Goal: Transaction & Acquisition: Purchase product/service

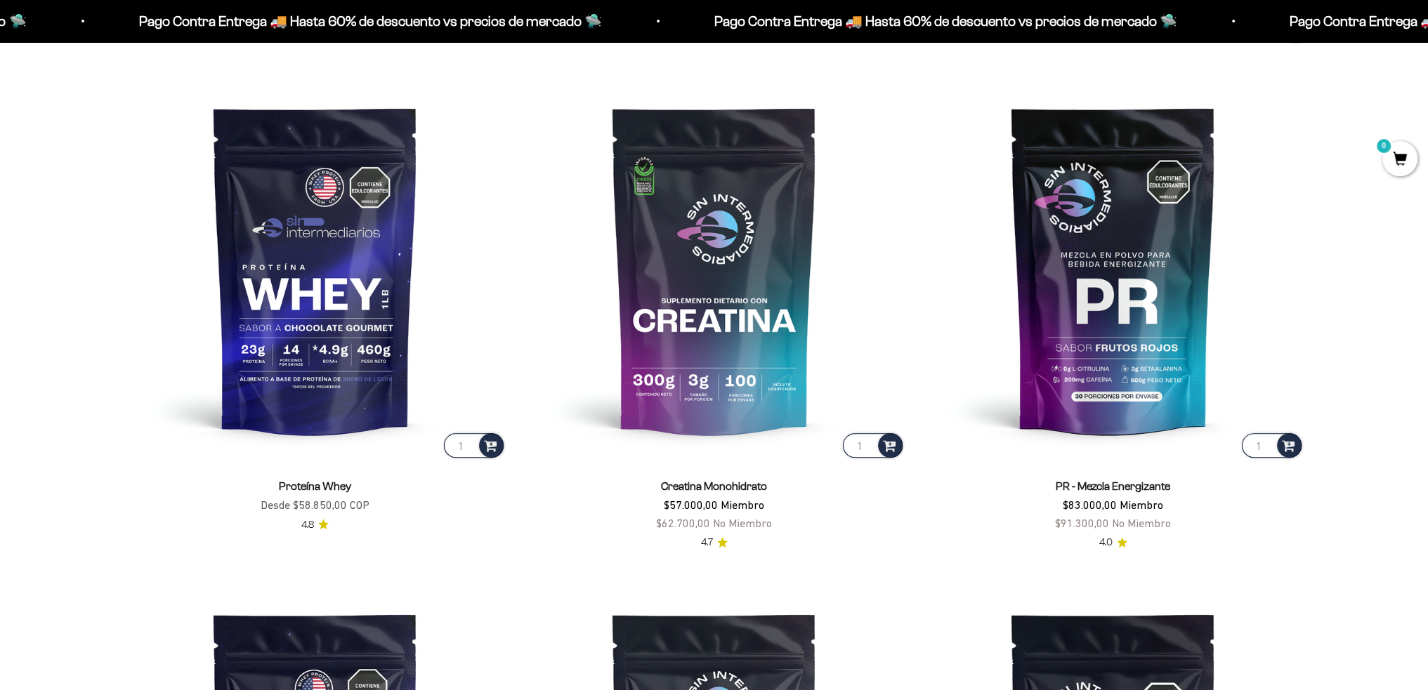
scroll to position [699, 0]
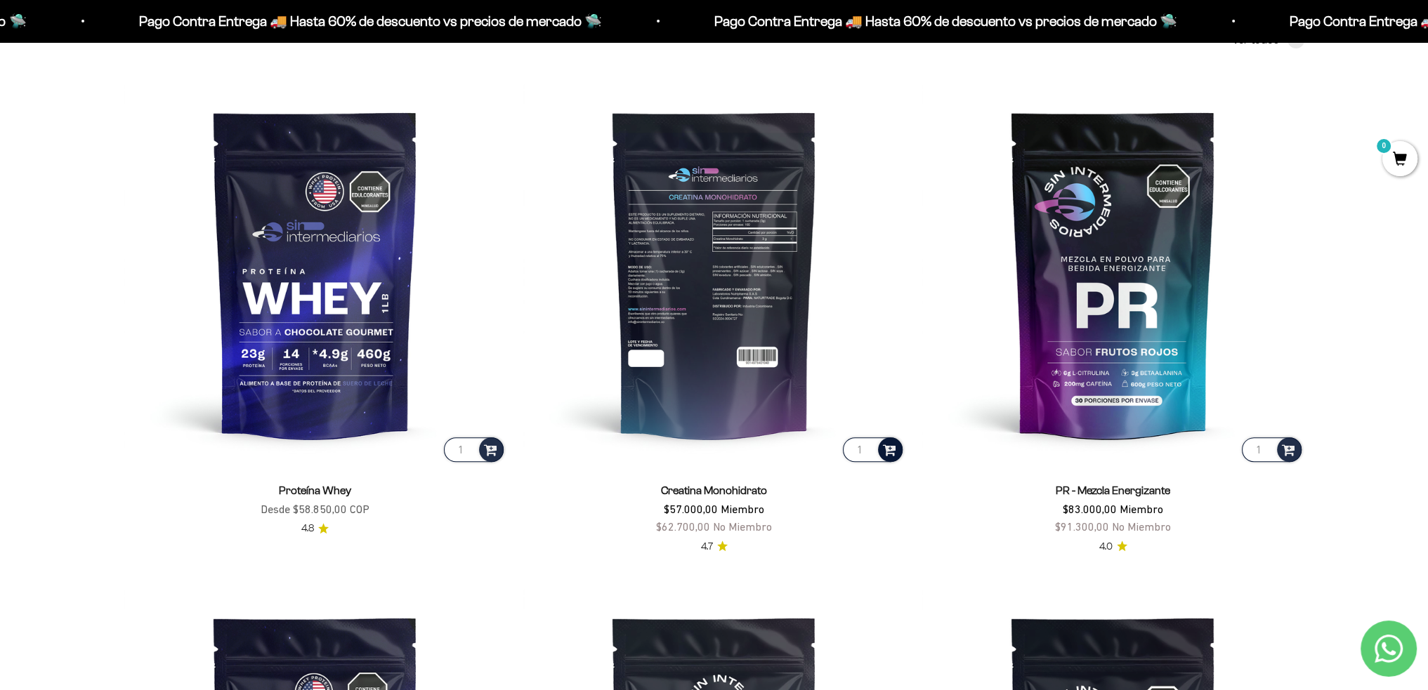
click at [881, 454] on div at bounding box center [890, 450] width 25 height 25
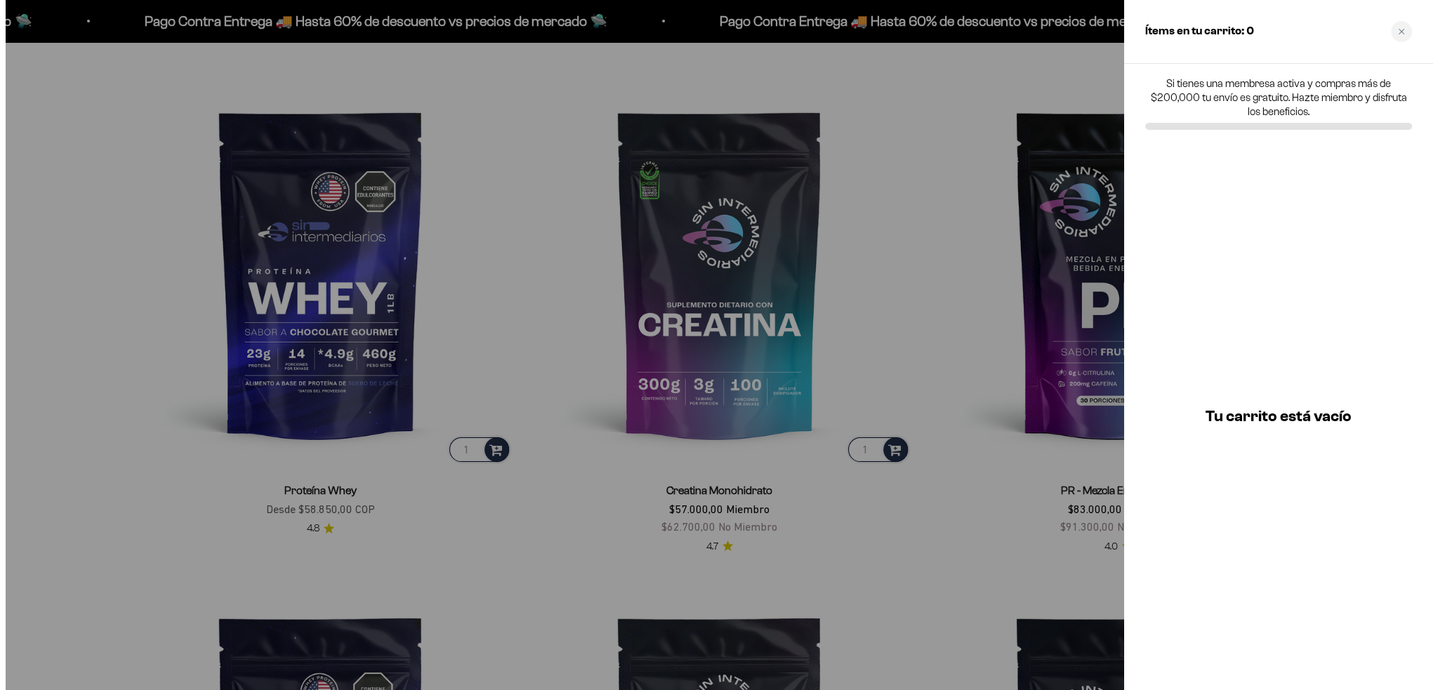
scroll to position [702, 0]
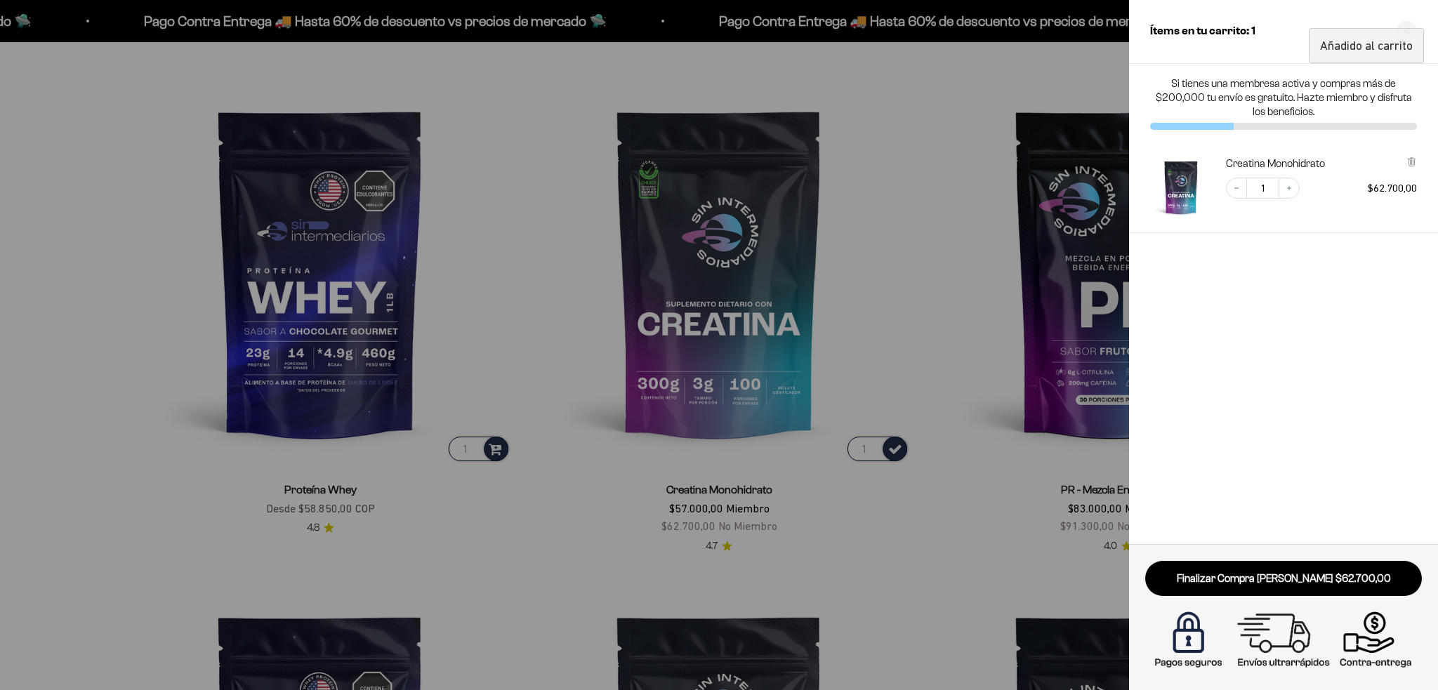
click at [865, 575] on div at bounding box center [719, 345] width 1438 height 690
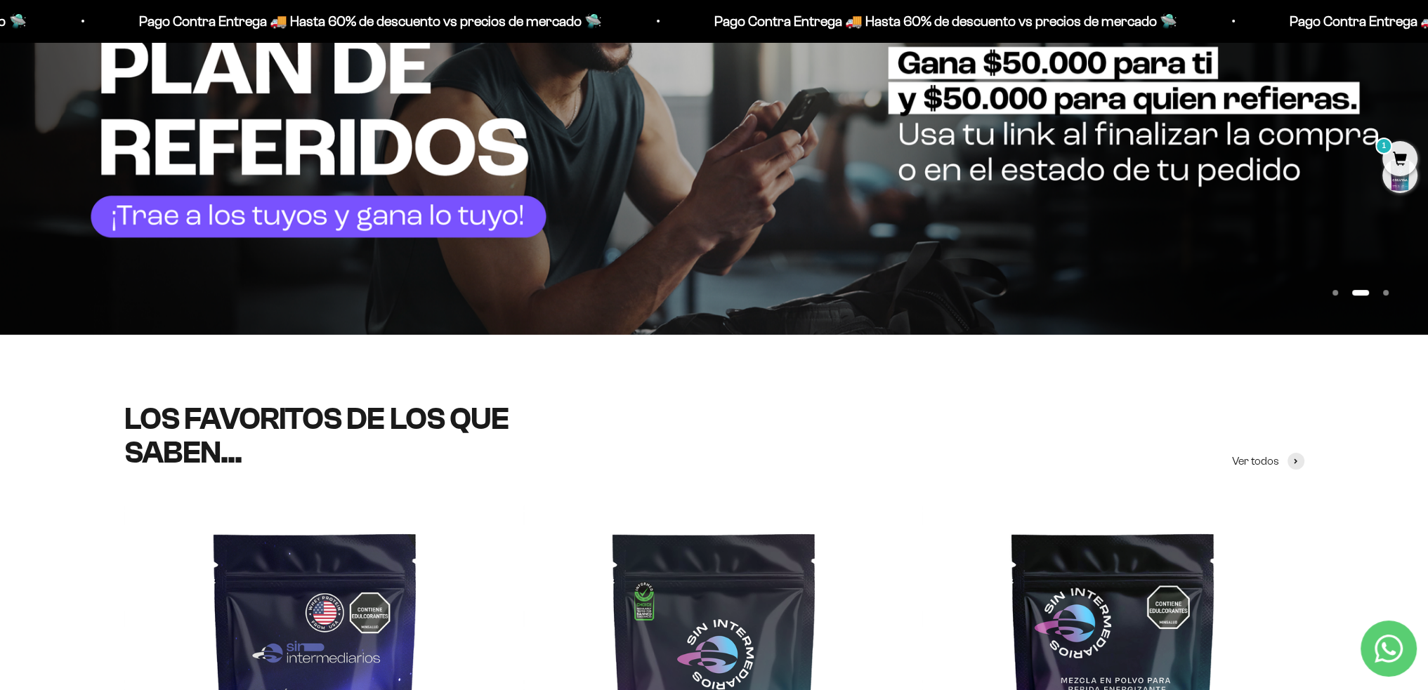
scroll to position [0, 0]
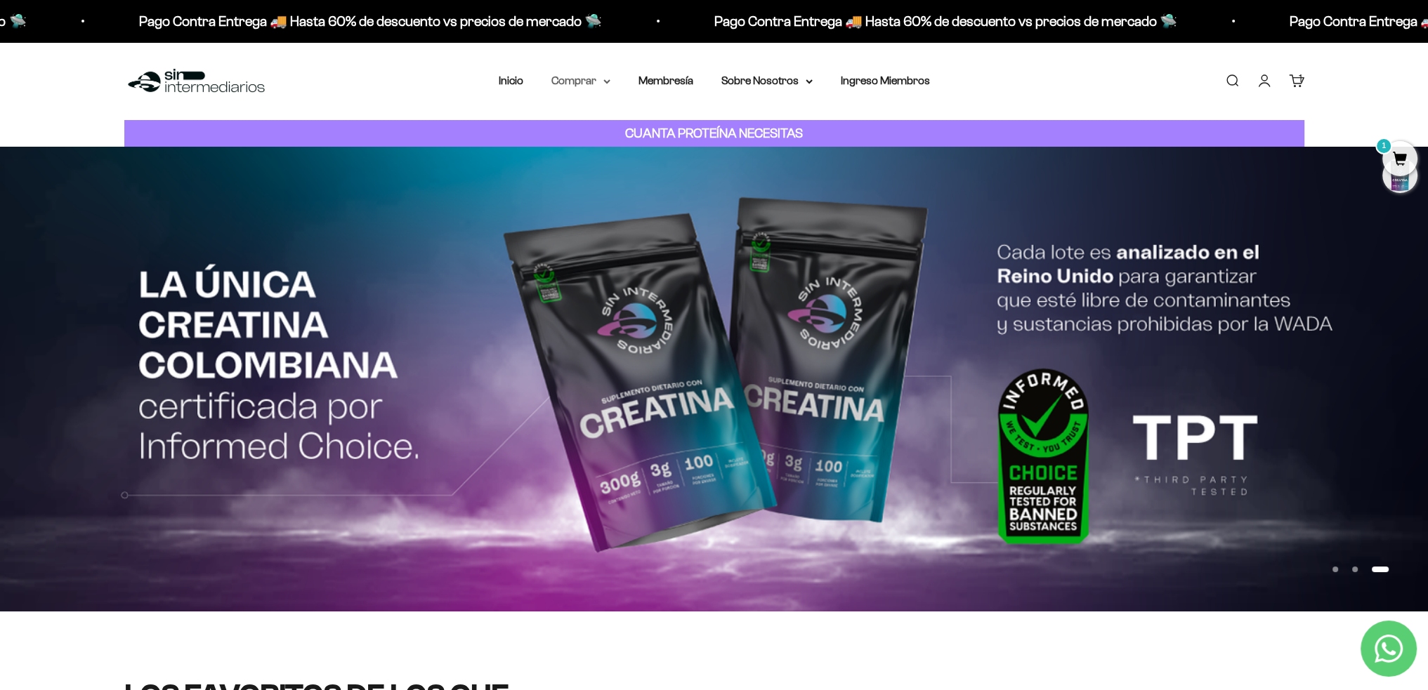
click at [596, 77] on summary "Comprar" at bounding box center [580, 81] width 59 height 18
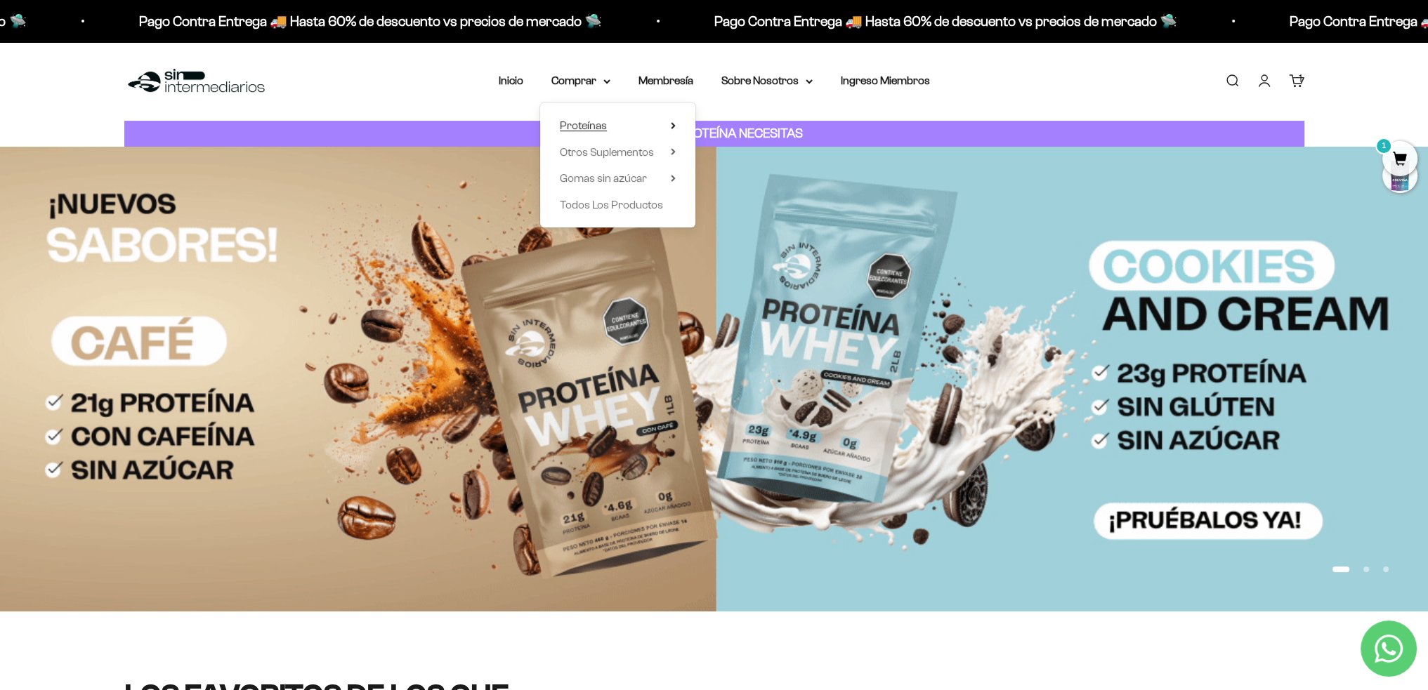
click at [601, 129] on span "Proteínas" at bounding box center [583, 125] width 47 height 12
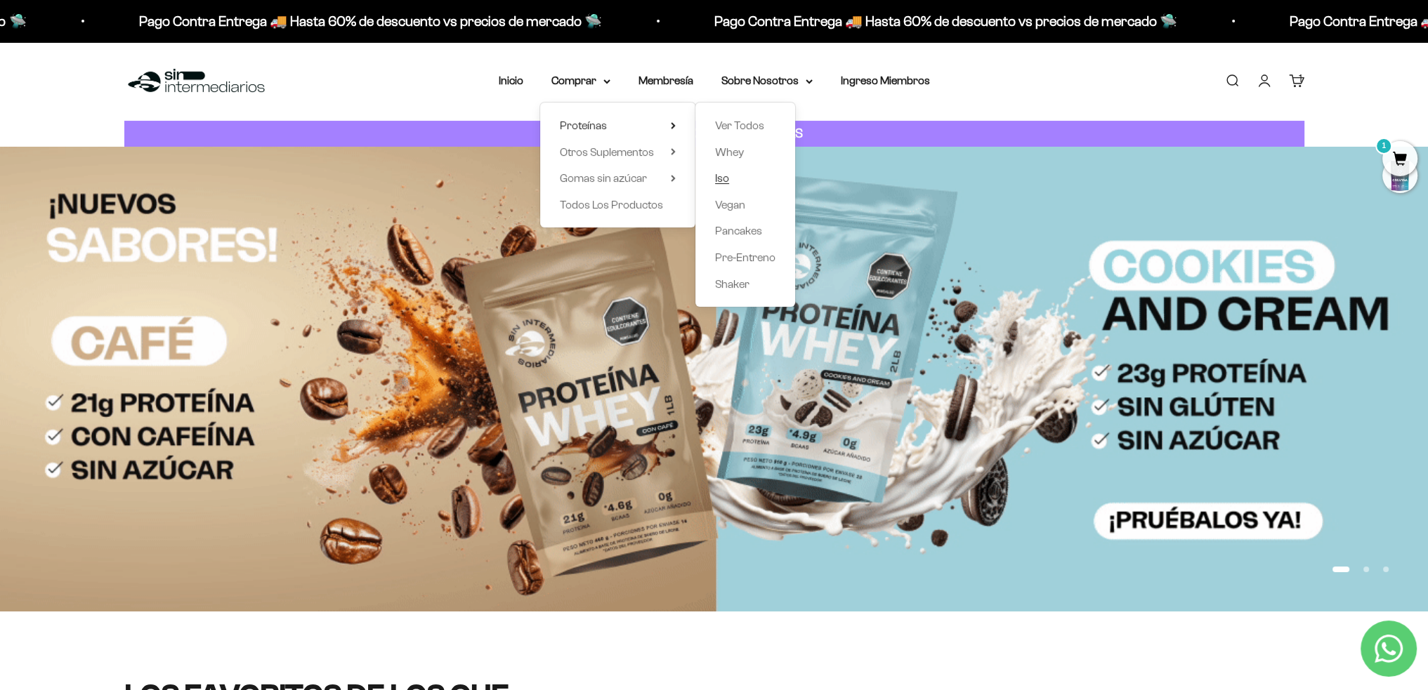
click at [722, 182] on span "Iso" at bounding box center [722, 178] width 14 height 12
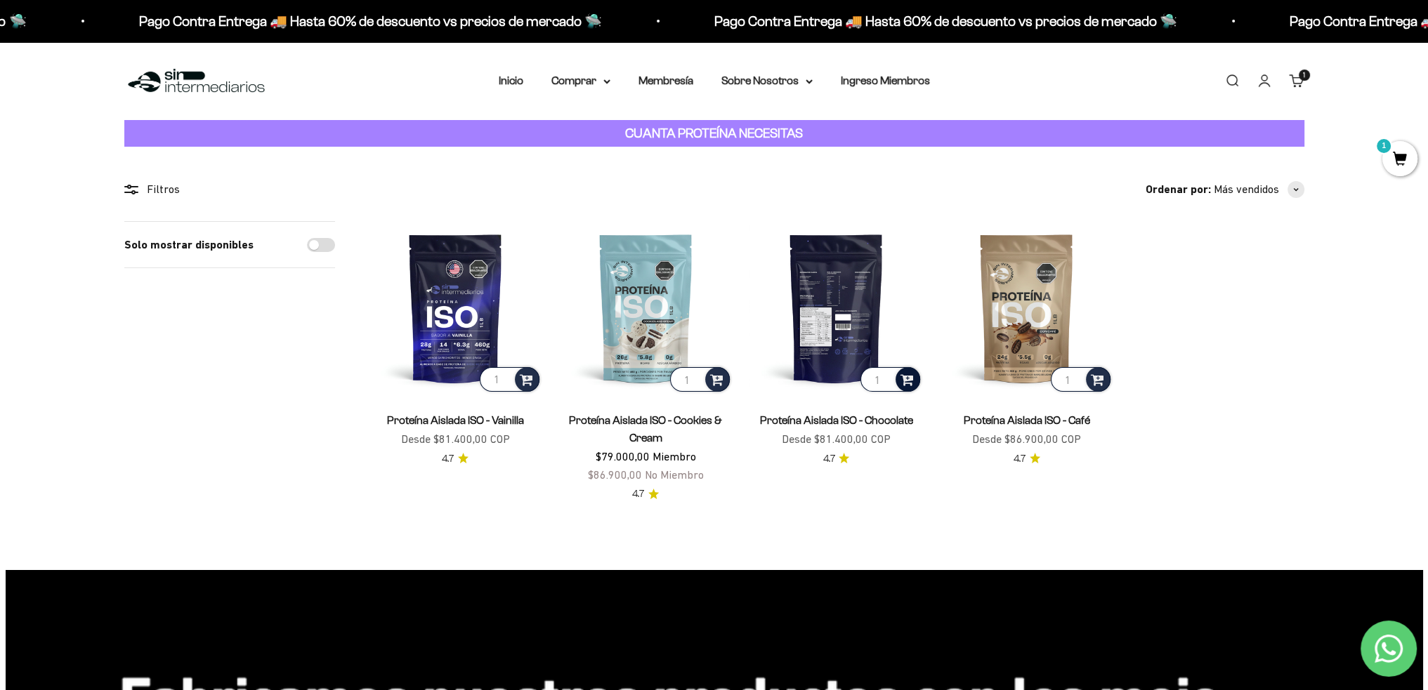
click at [907, 381] on span at bounding box center [906, 379] width 13 height 16
click at [884, 340] on span "Chocolate / 1 libra (460g)" at bounding box center [837, 341] width 96 height 11
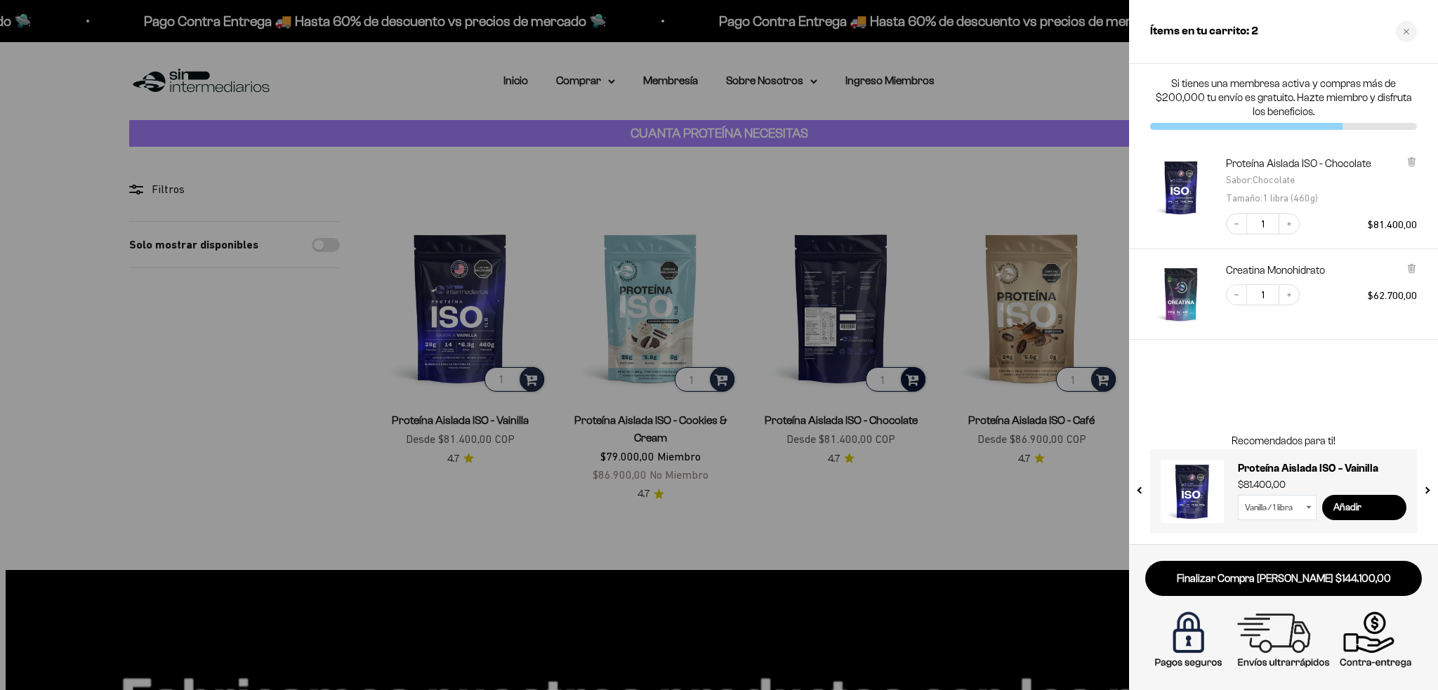
click at [930, 547] on div at bounding box center [719, 345] width 1438 height 690
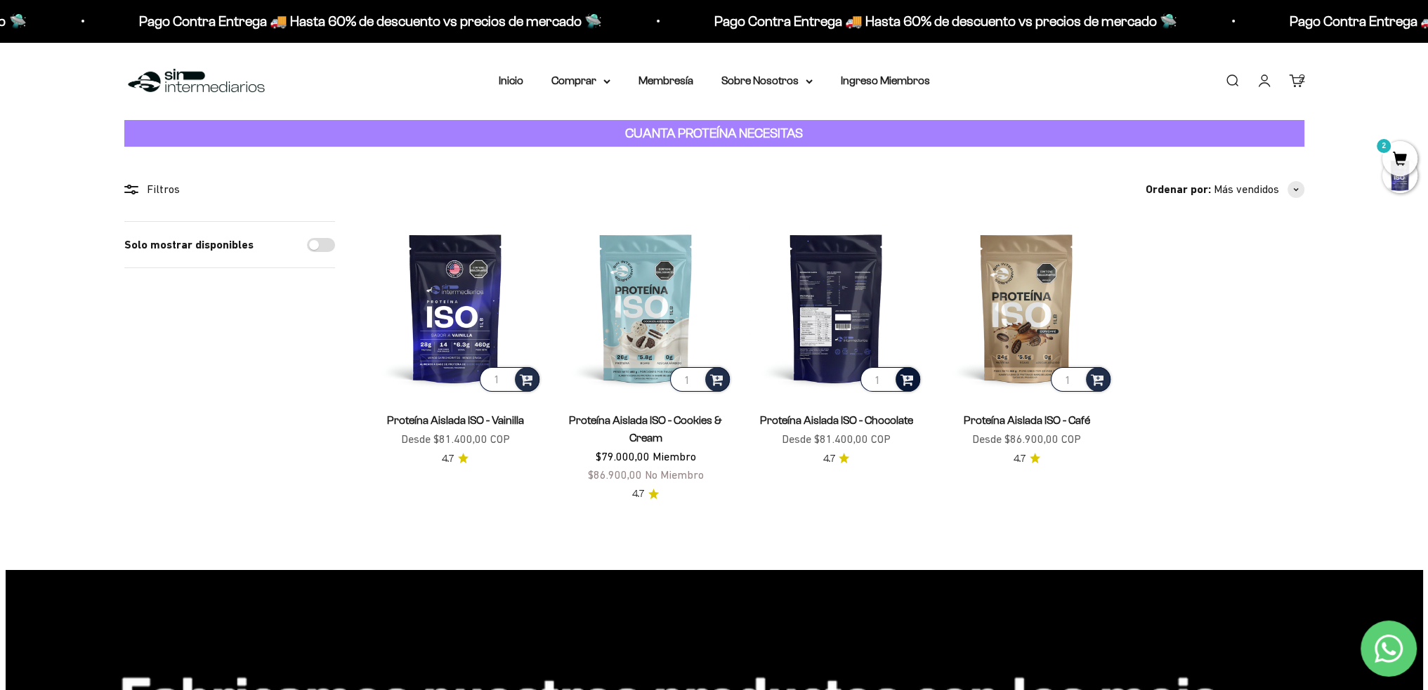
click at [1266, 82] on link "Iniciar sesión" at bounding box center [1264, 80] width 15 height 15
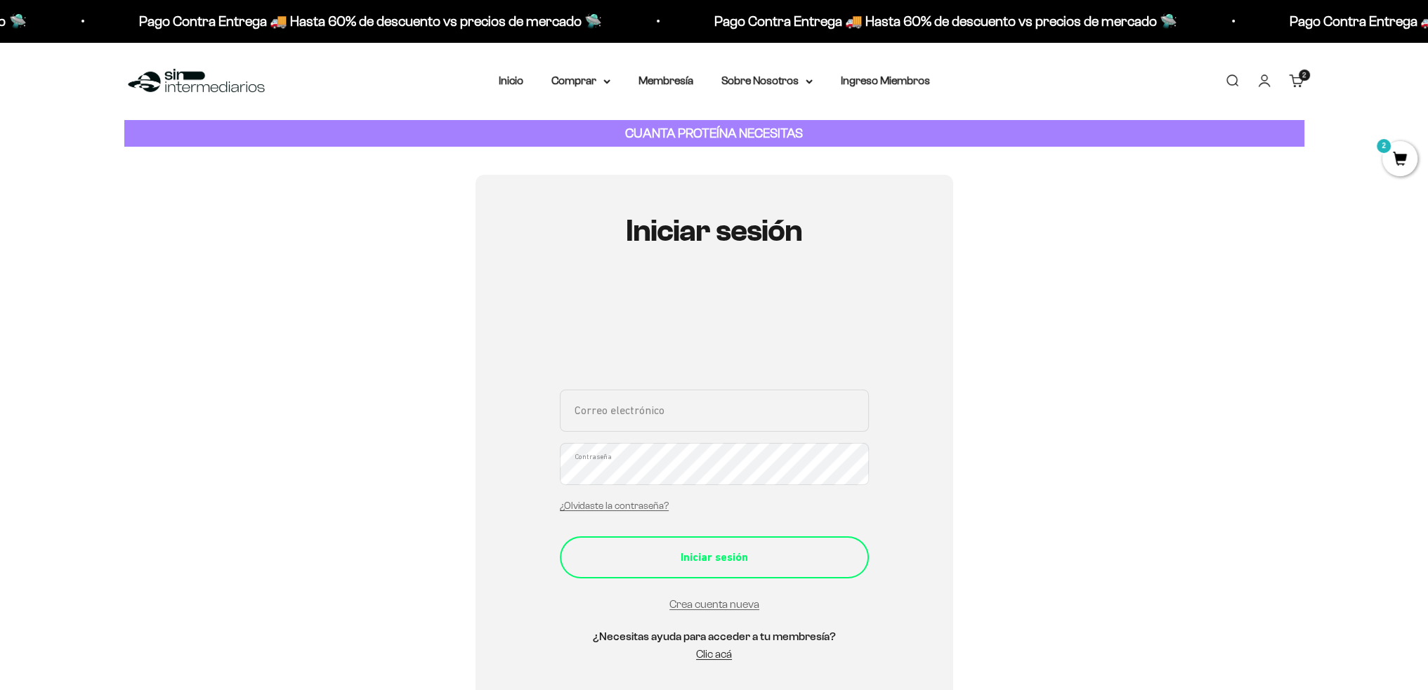
type input "[EMAIL_ADDRESS][DOMAIN_NAME]"
click at [711, 564] on div "Iniciar sesión" at bounding box center [714, 558] width 253 height 18
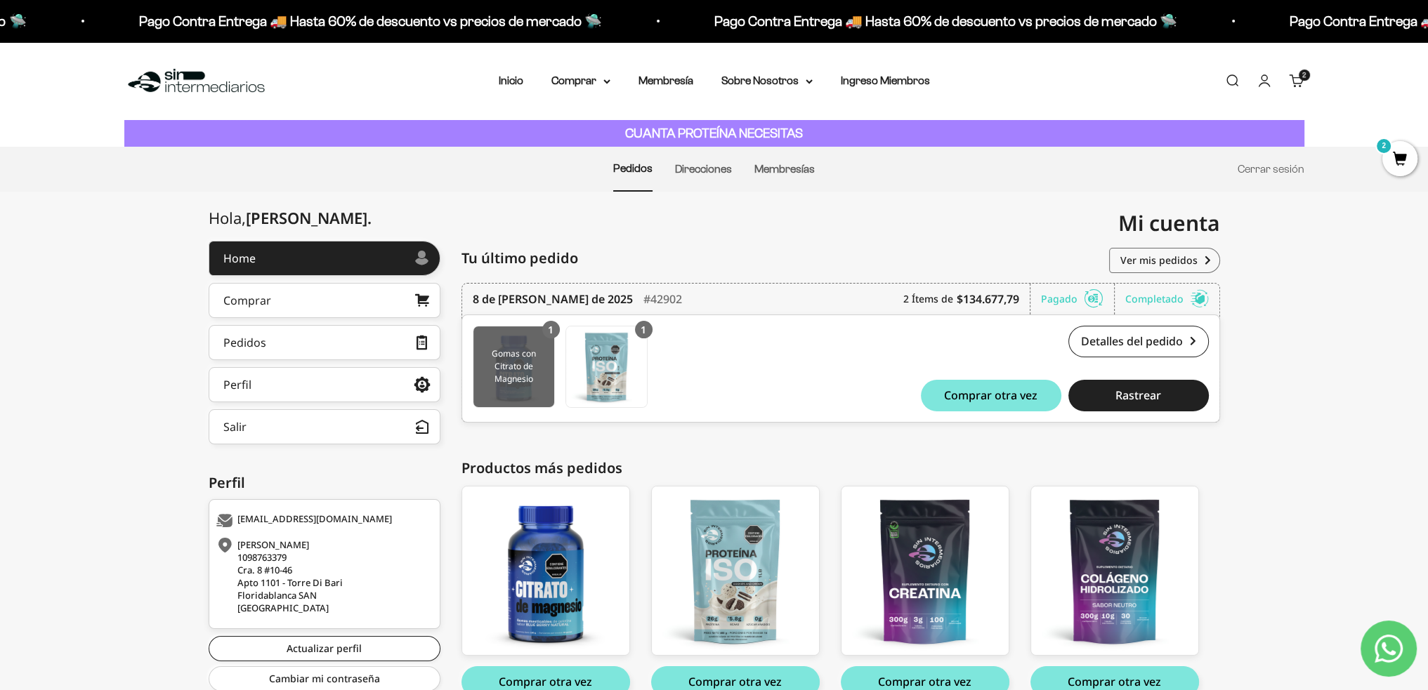
click at [506, 376] on img at bounding box center [513, 367] width 81 height 81
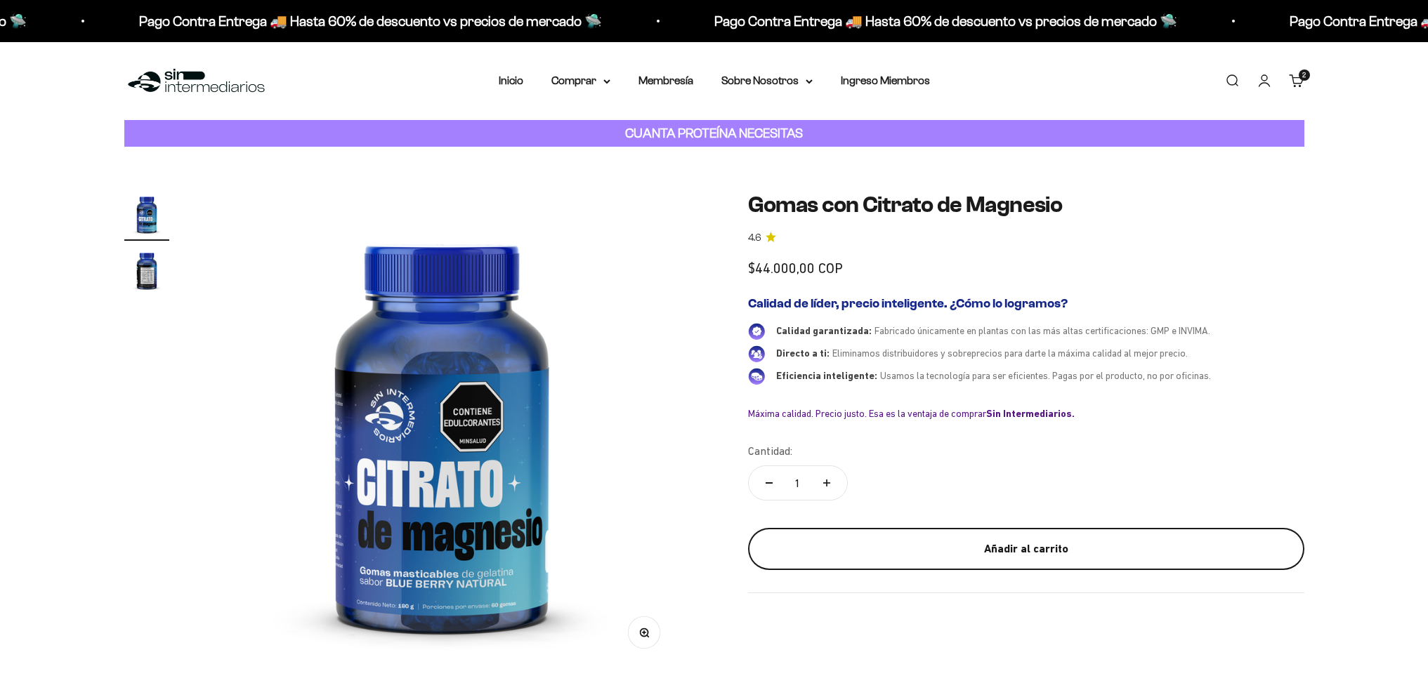
drag, startPoint x: 0, startPoint y: 0, endPoint x: 1030, endPoint y: 546, distance: 1166.3
click at [1030, 546] on button "Añadir al carrito" at bounding box center [1026, 549] width 556 height 42
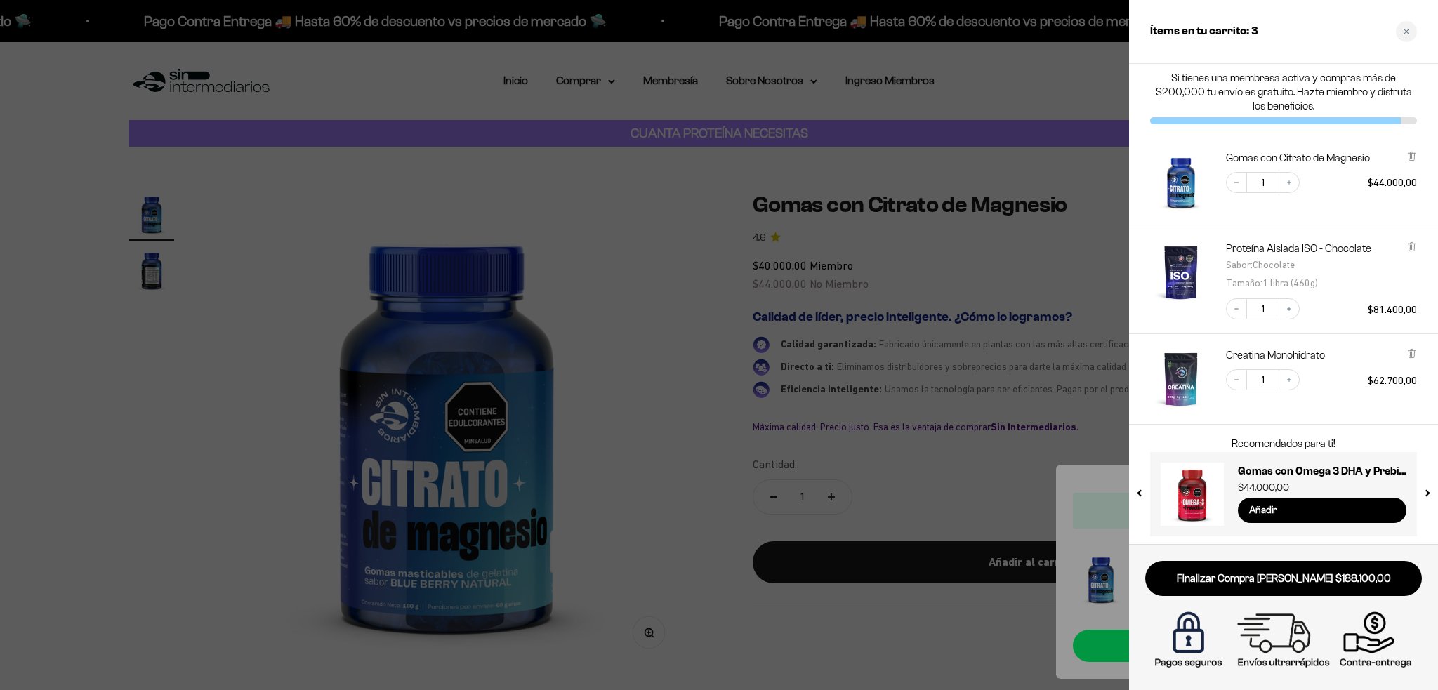
scroll to position [8, 0]
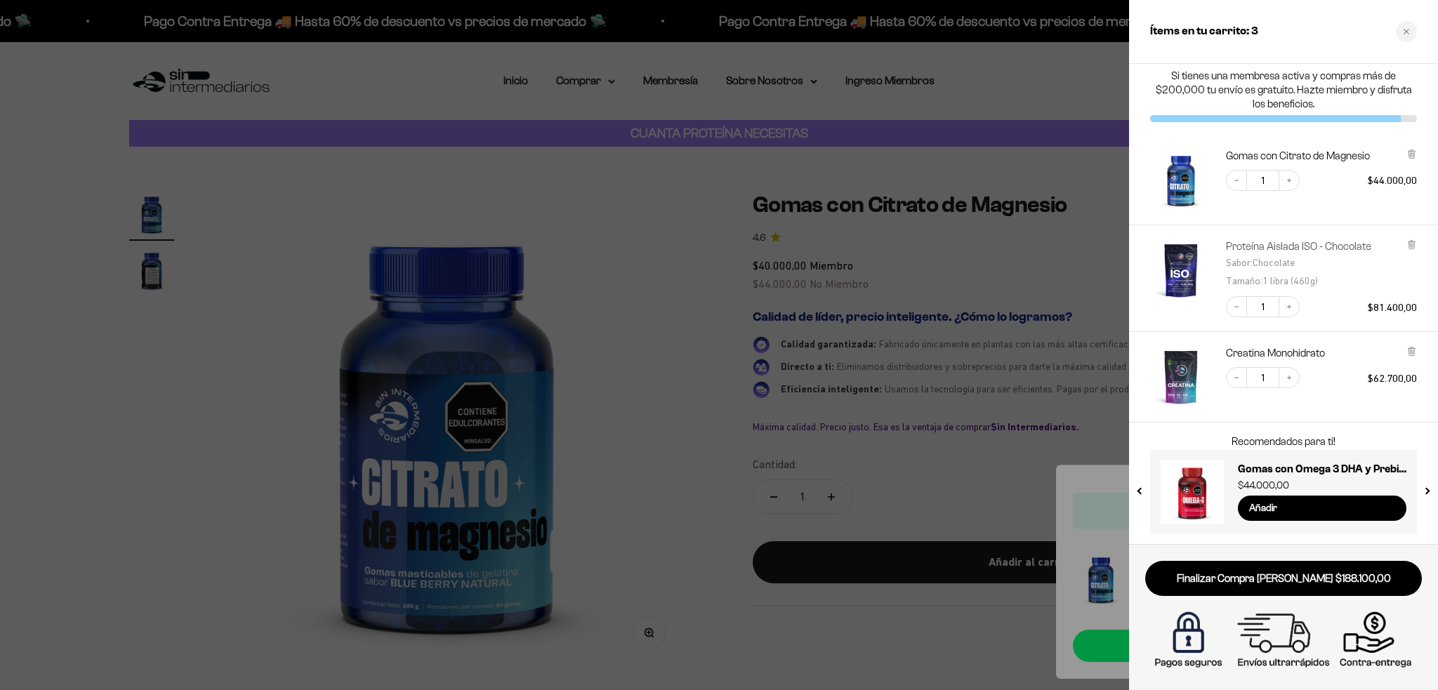
click at [1325, 246] on link "Proteína Aislada ISO - Chocolate" at bounding box center [1298, 247] width 145 height 14
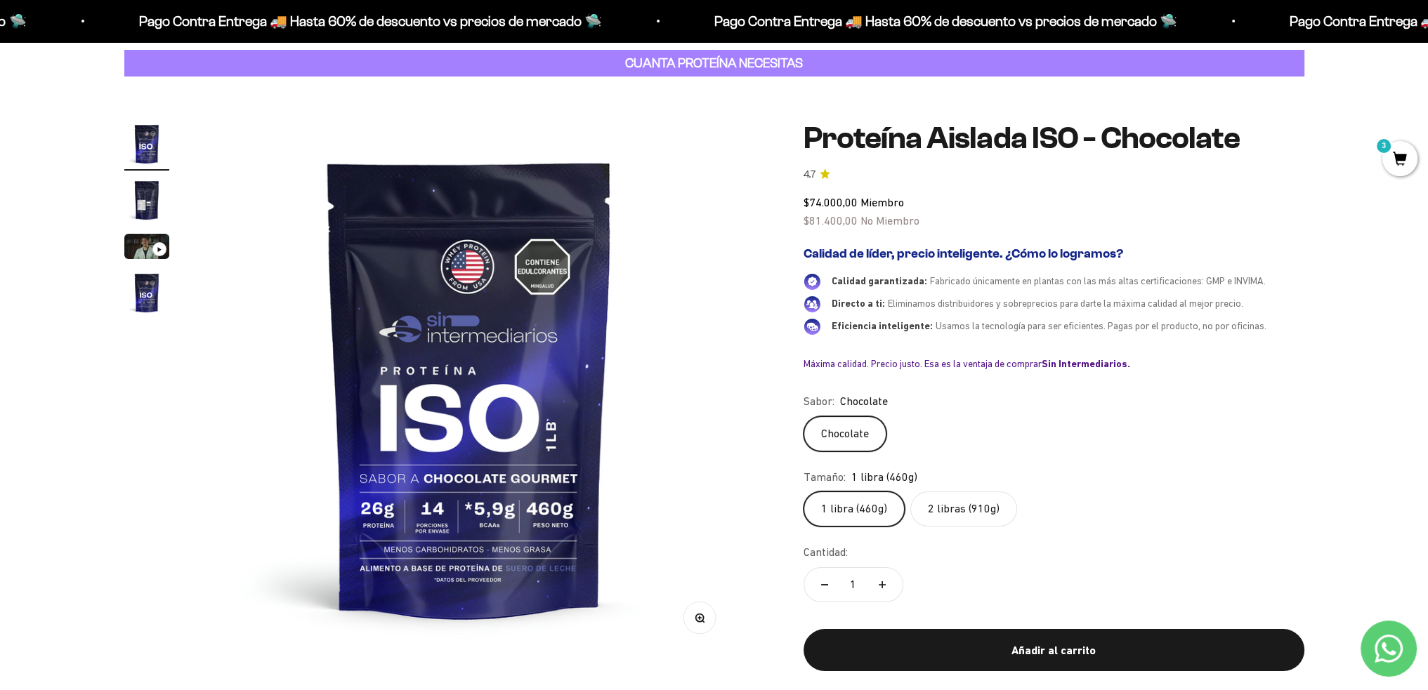
click at [966, 516] on label "2 libras (910g)" at bounding box center [963, 509] width 107 height 35
click at [804, 492] on input "2 libras (910g)" at bounding box center [803, 491] width 1 height 1
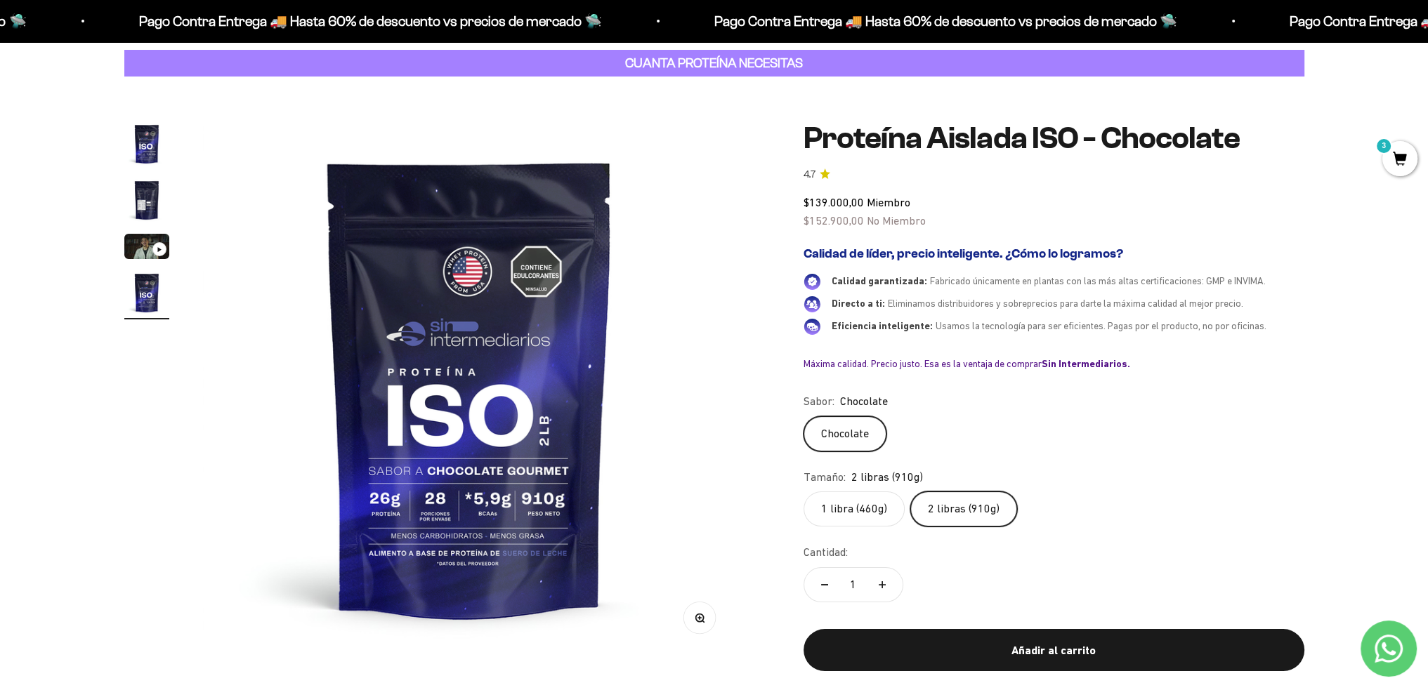
click at [860, 516] on label "1 libra (460g)" at bounding box center [854, 509] width 101 height 35
click at [804, 492] on input "1 libra (460g)" at bounding box center [803, 491] width 1 height 1
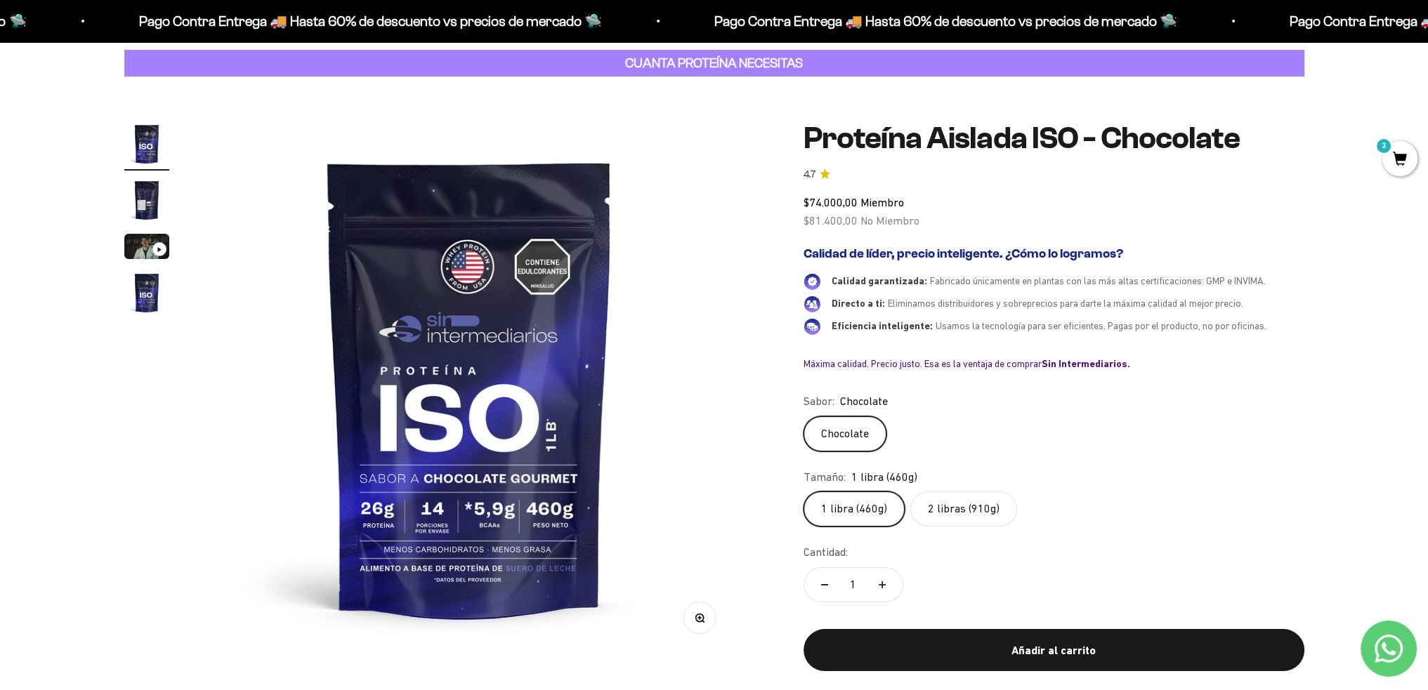
click at [1020, 570] on div "Cantidad: 1" at bounding box center [1054, 575] width 501 height 63
click at [955, 529] on safe-sticky "Proteína Aislada ISO - Chocolate 4.7 $74.000,00 Miembro $81.400,00 No Miembro C…" at bounding box center [1054, 408] width 501 height 573
click at [959, 514] on label "2 libras (910g)" at bounding box center [963, 509] width 107 height 35
click at [804, 492] on input "2 libras (910g)" at bounding box center [803, 491] width 1 height 1
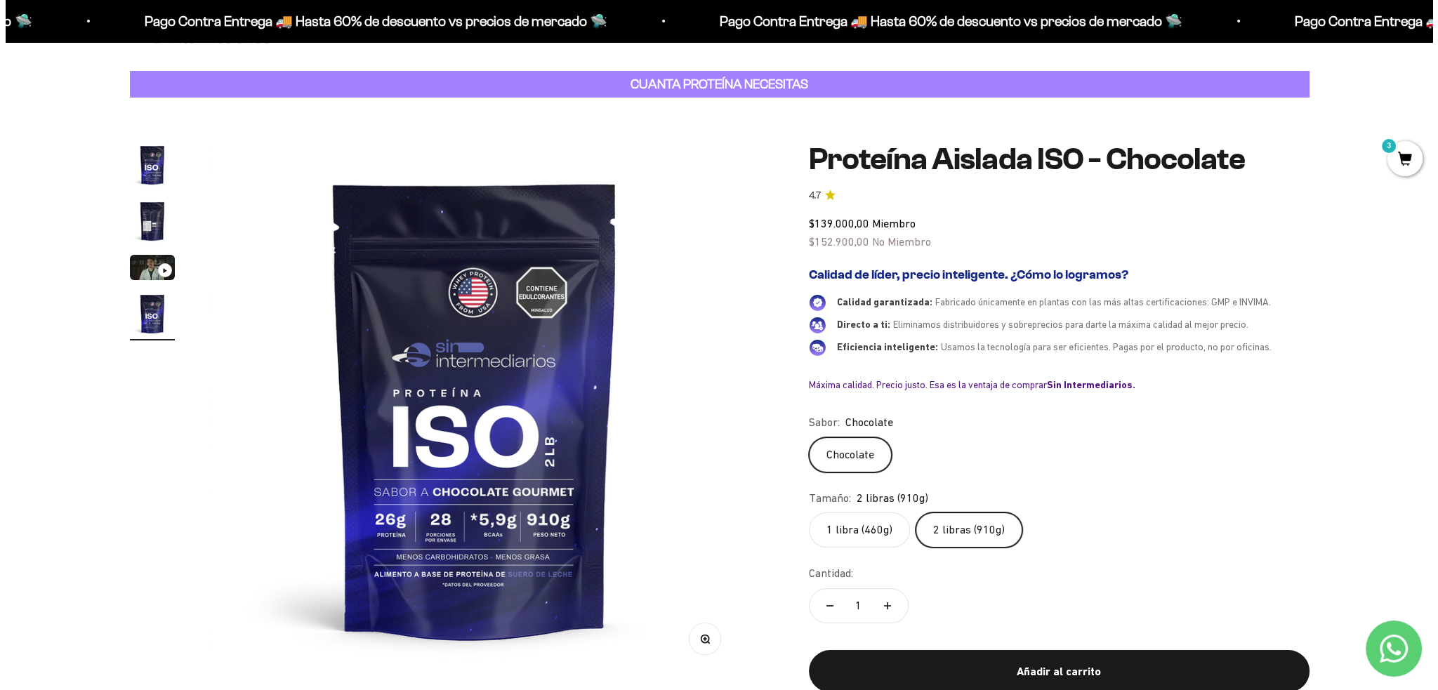
scroll to position [70, 0]
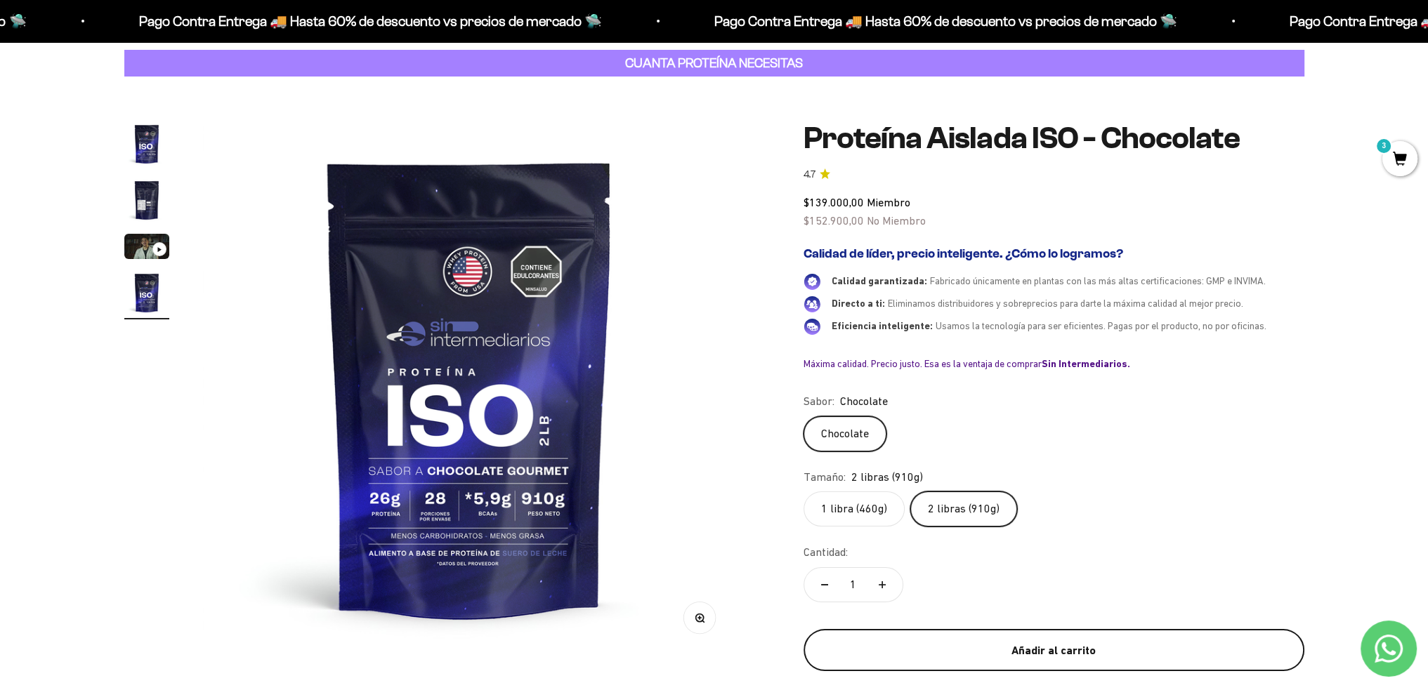
click at [1002, 651] on div "Añadir al carrito" at bounding box center [1054, 651] width 445 height 18
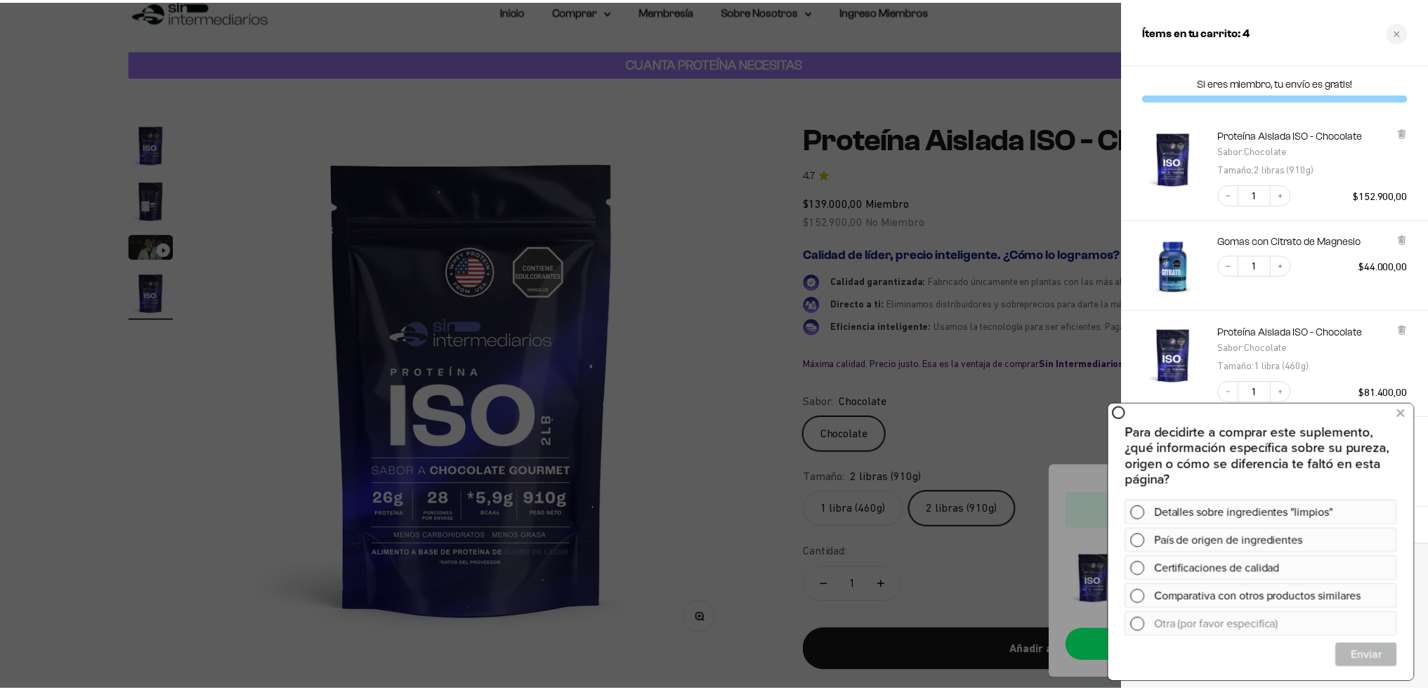
scroll to position [0, 0]
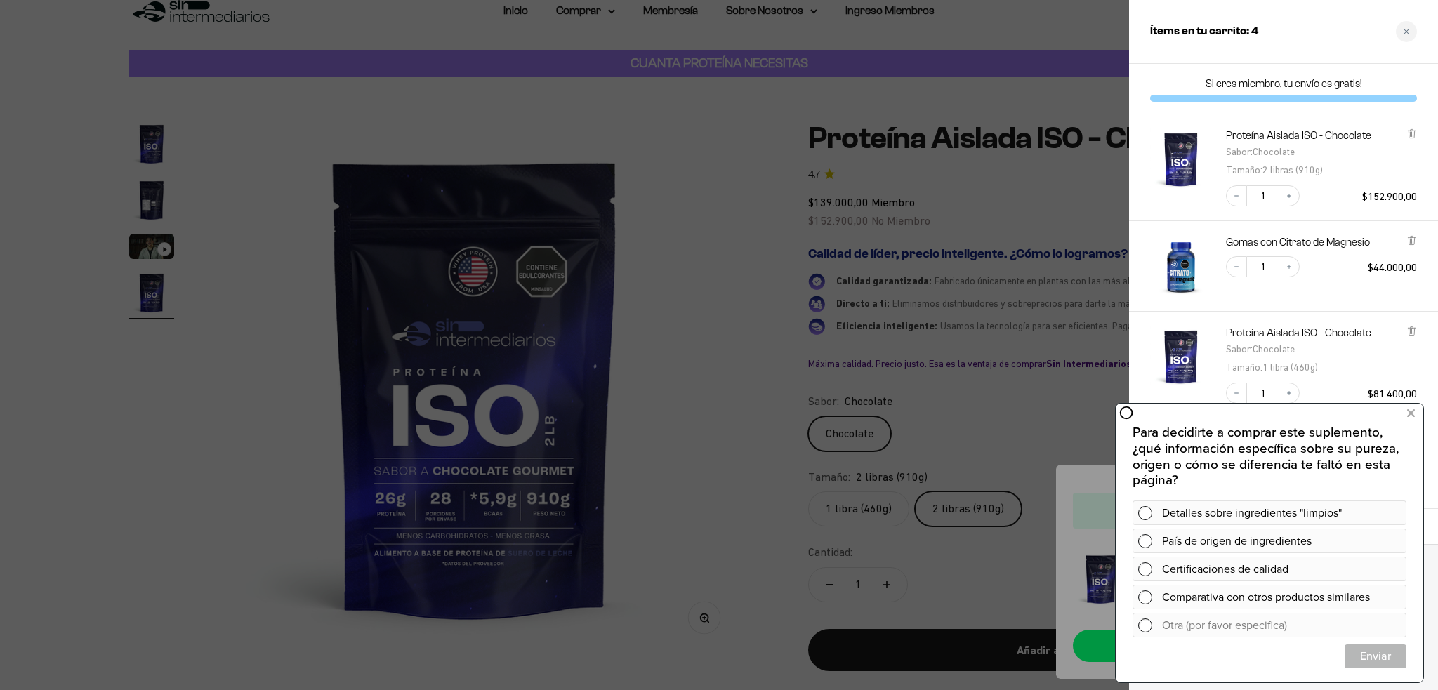
click at [1125, 409] on icon at bounding box center [1127, 413] width 14 height 14
click at [733, 263] on div at bounding box center [719, 345] width 1438 height 690
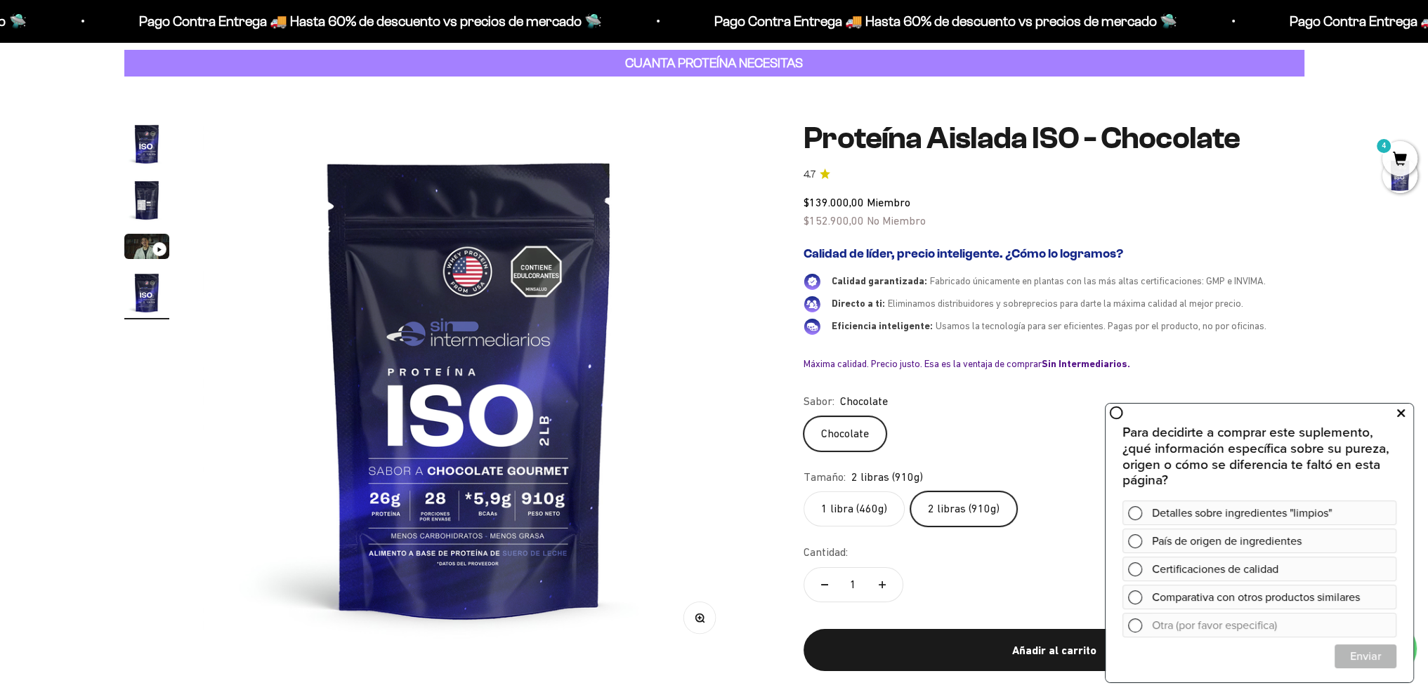
drag, startPoint x: 1412, startPoint y: 407, endPoint x: 2492, endPoint y: 810, distance: 1152.8
click at [1412, 407] on button at bounding box center [1400, 413] width 25 height 22
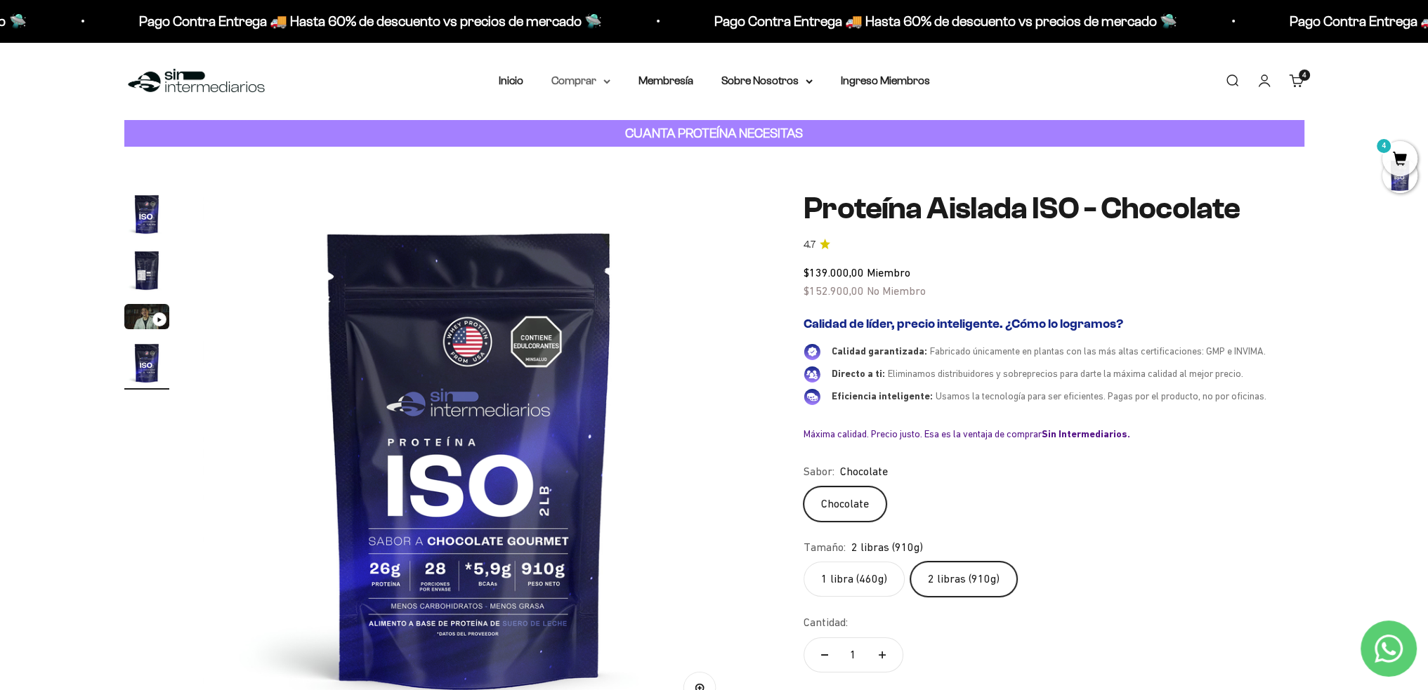
click at [597, 82] on summary "Comprar" at bounding box center [580, 81] width 59 height 18
click at [638, 207] on span "Todos Los Productos" at bounding box center [611, 205] width 103 height 12
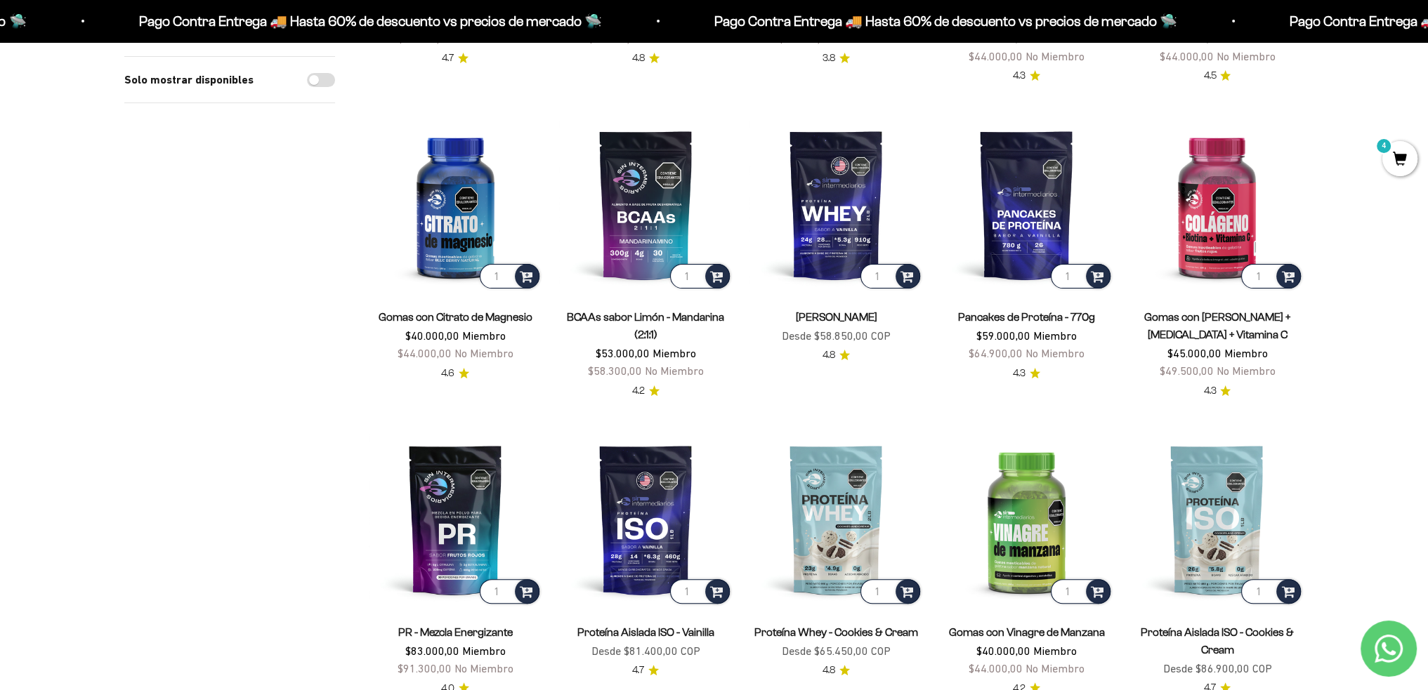
scroll to position [211, 0]
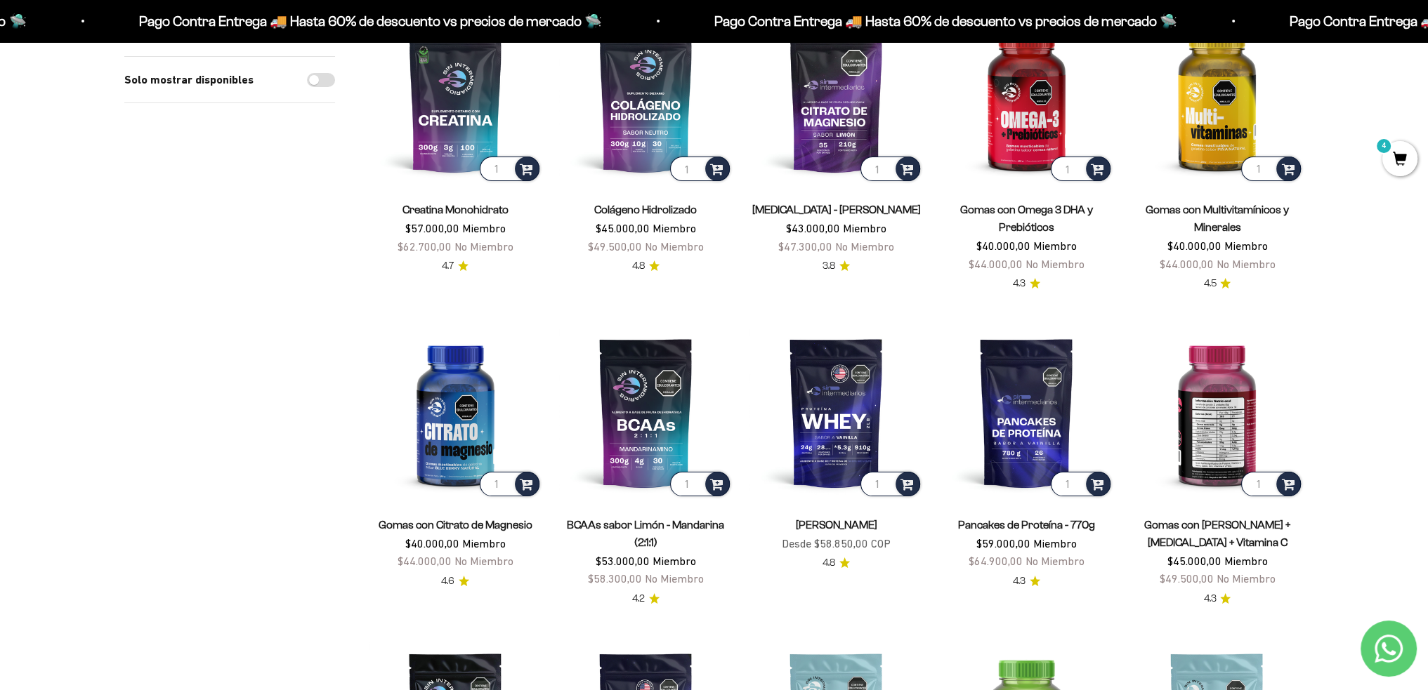
click at [1248, 423] on img at bounding box center [1216, 412] width 173 height 173
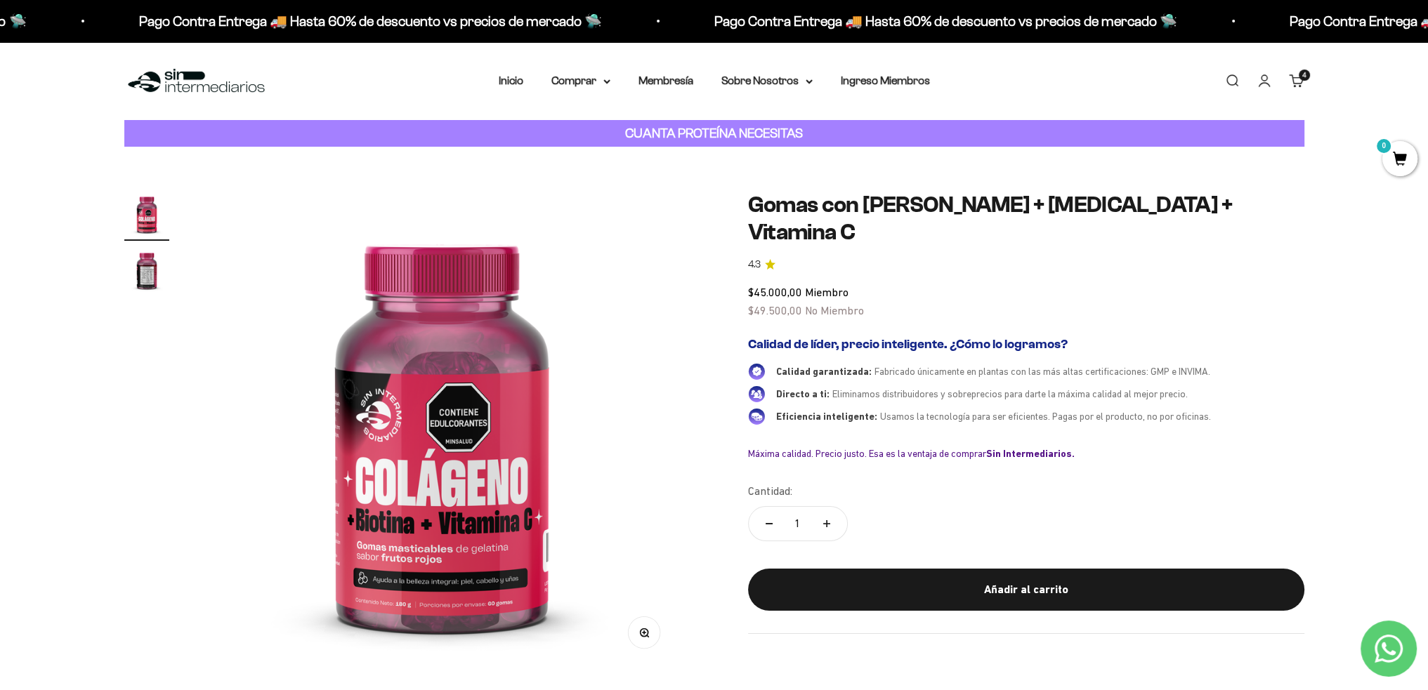
click at [153, 265] on img "Ir al artículo 2" at bounding box center [146, 270] width 45 height 45
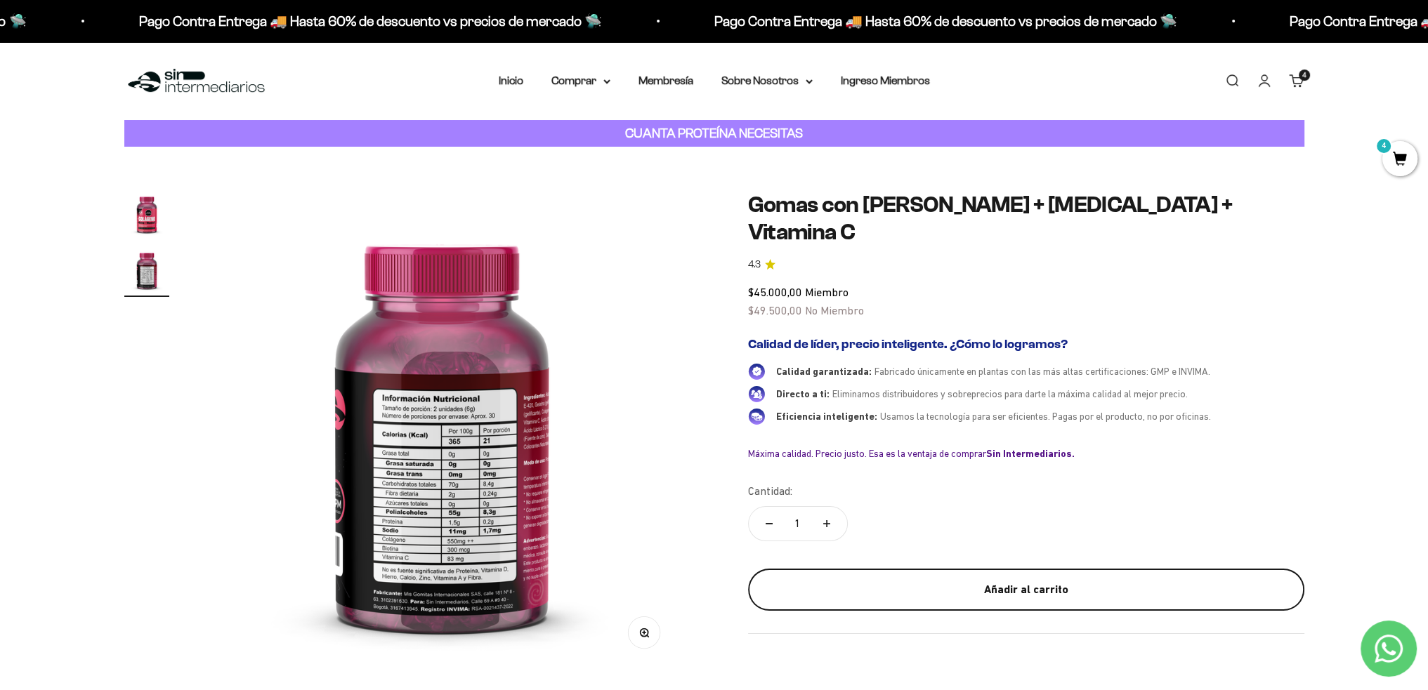
click at [943, 581] on div "Añadir al carrito" at bounding box center [1026, 590] width 500 height 18
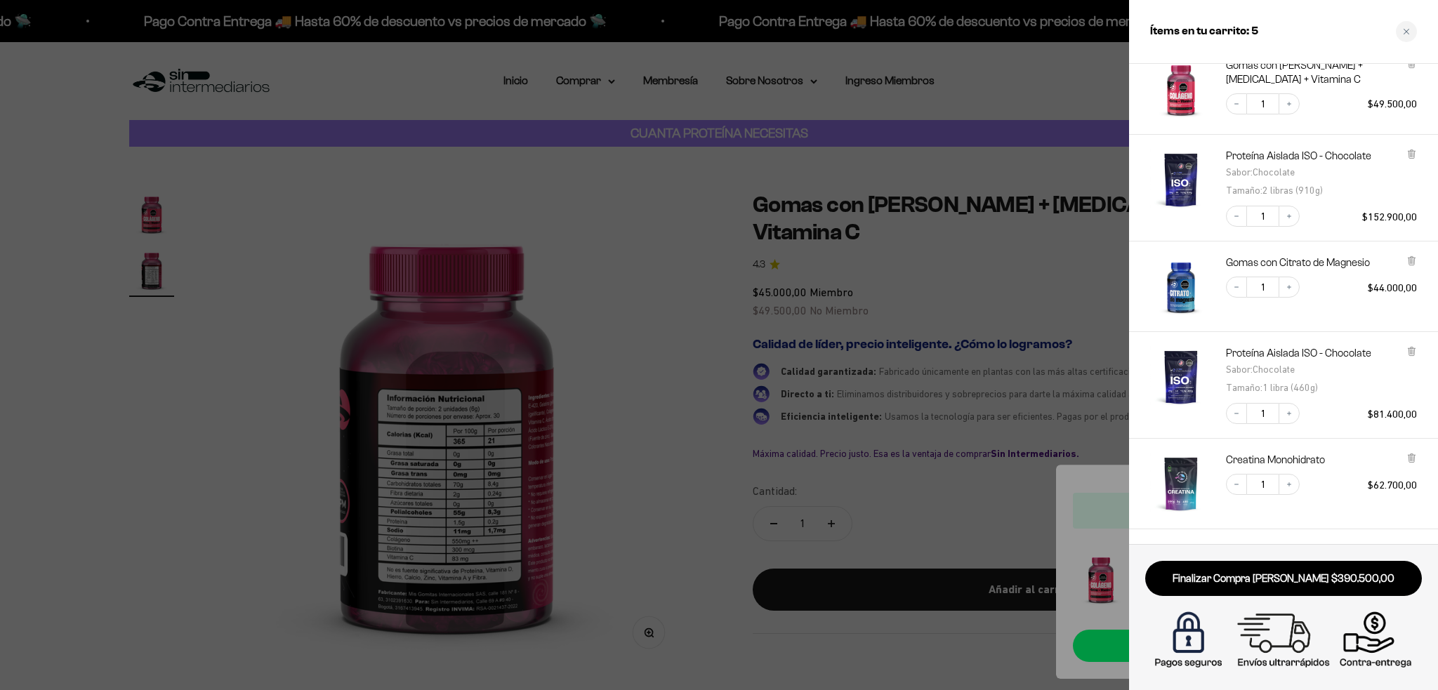
scroll to position [177, 0]
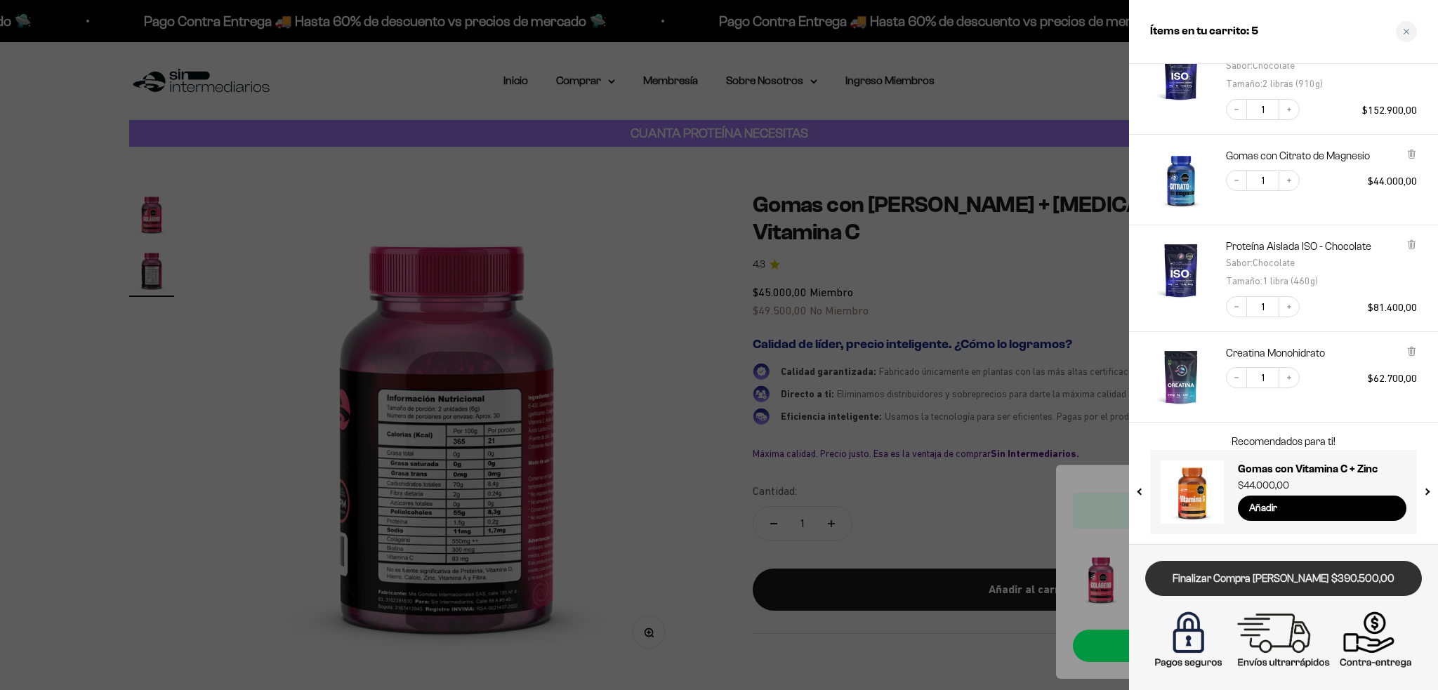
click at [1229, 577] on link "Finalizar Compra Segura $390.500,00" at bounding box center [1284, 579] width 277 height 36
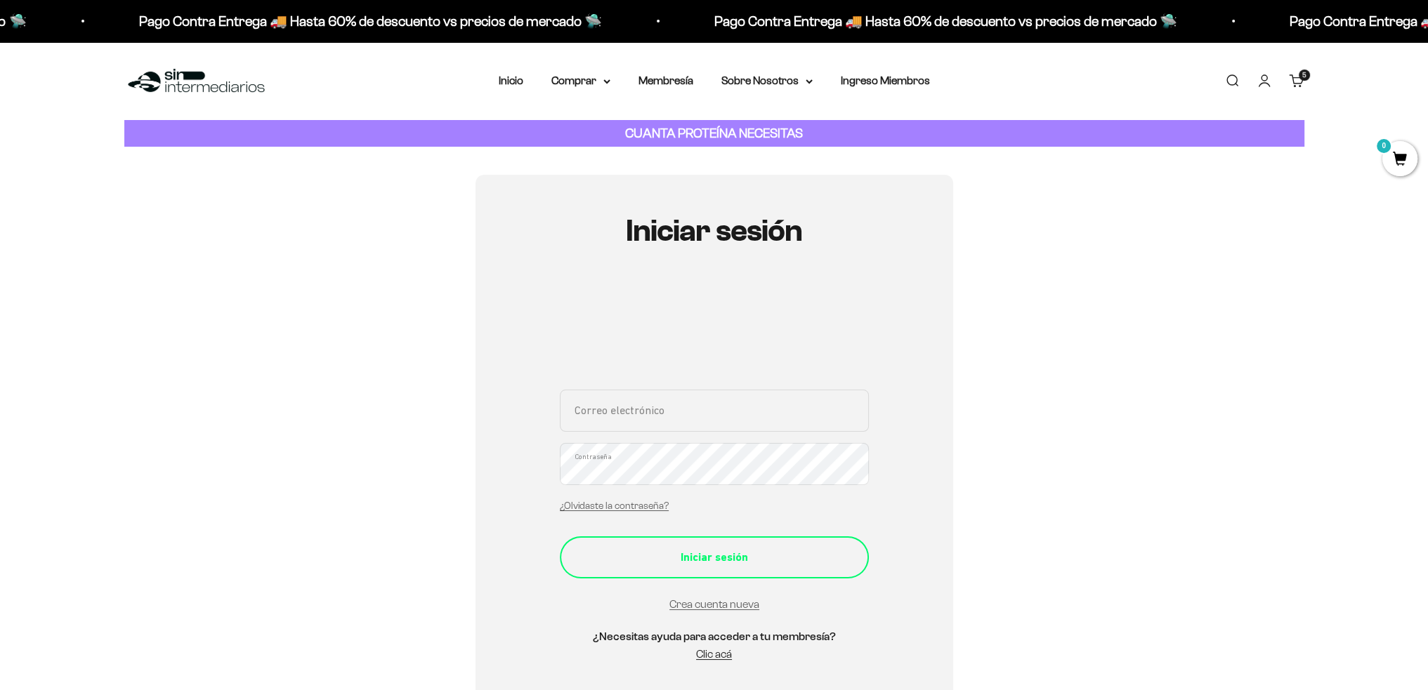
type input "[EMAIL_ADDRESS][DOMAIN_NAME]"
click at [733, 550] on div "Iniciar sesión" at bounding box center [714, 558] width 253 height 18
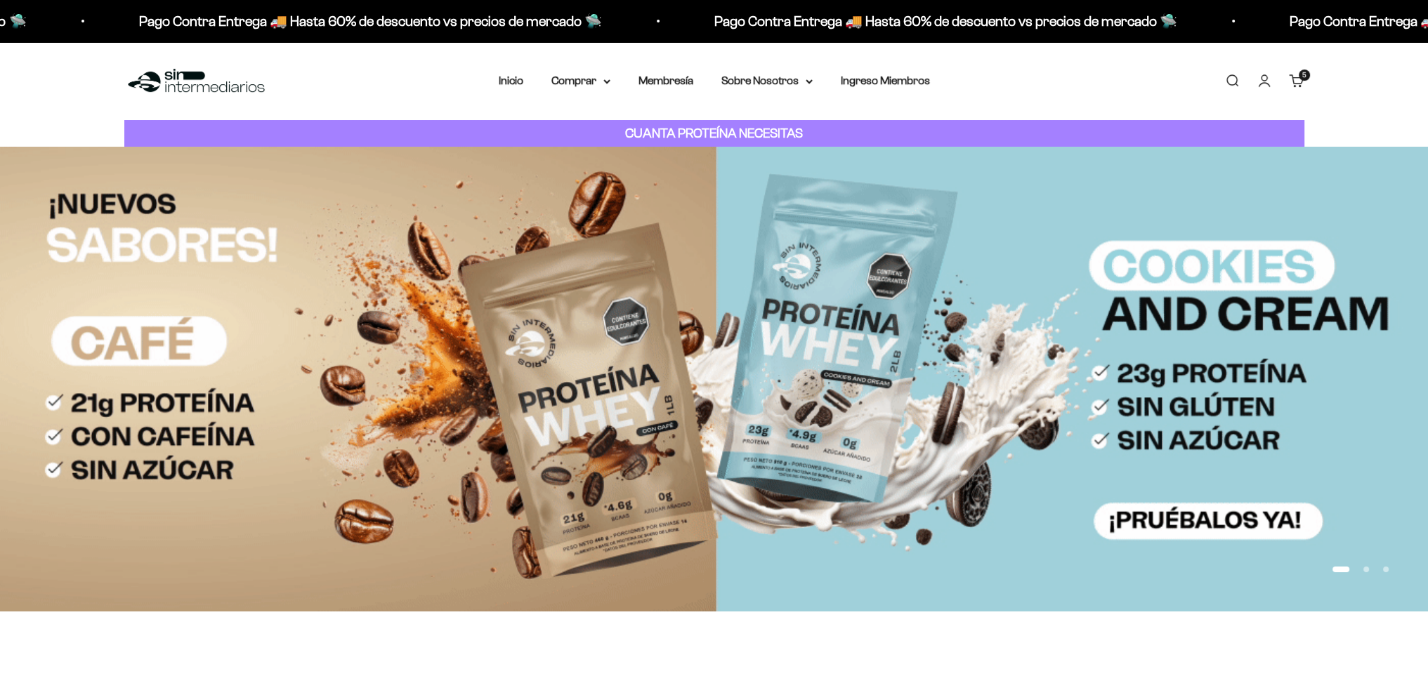
drag, startPoint x: 0, startPoint y: 0, endPoint x: 1295, endPoint y: 81, distance: 1297.7
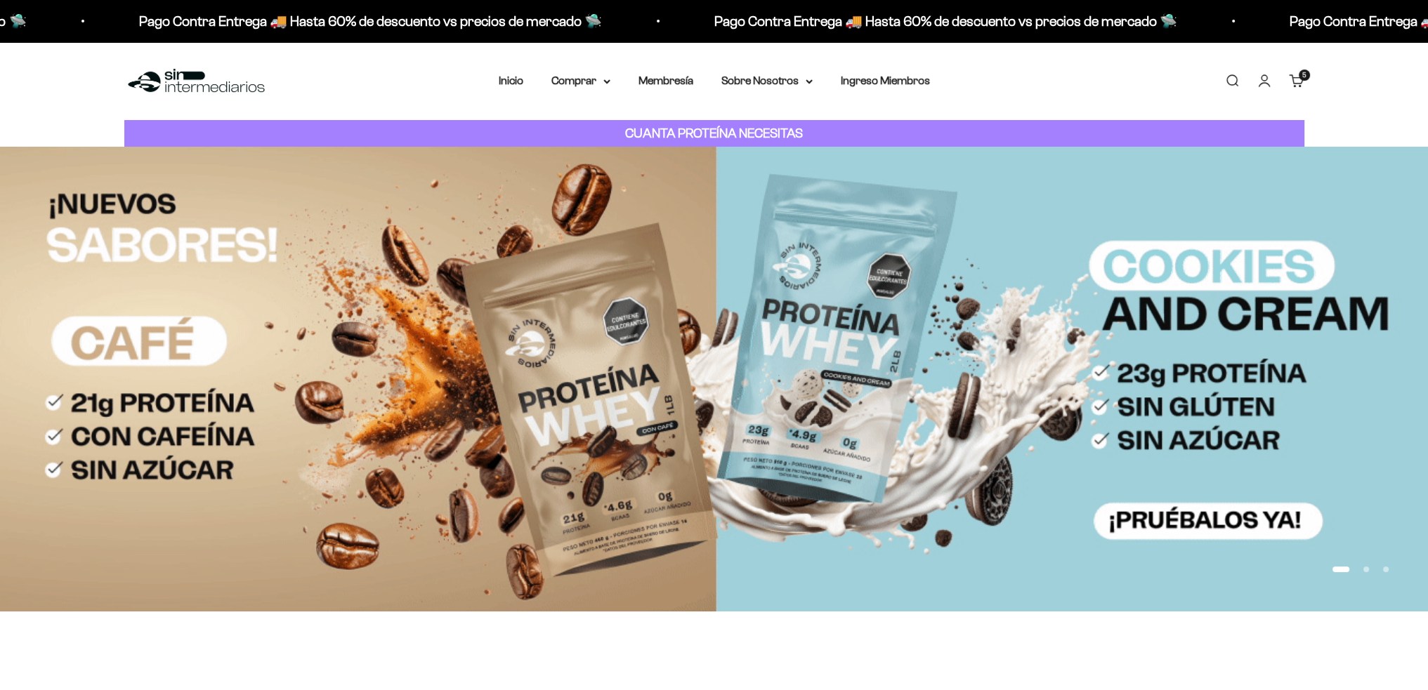
click at [1295, 81] on link "Carrito 5 artículos 5" at bounding box center [1296, 80] width 15 height 15
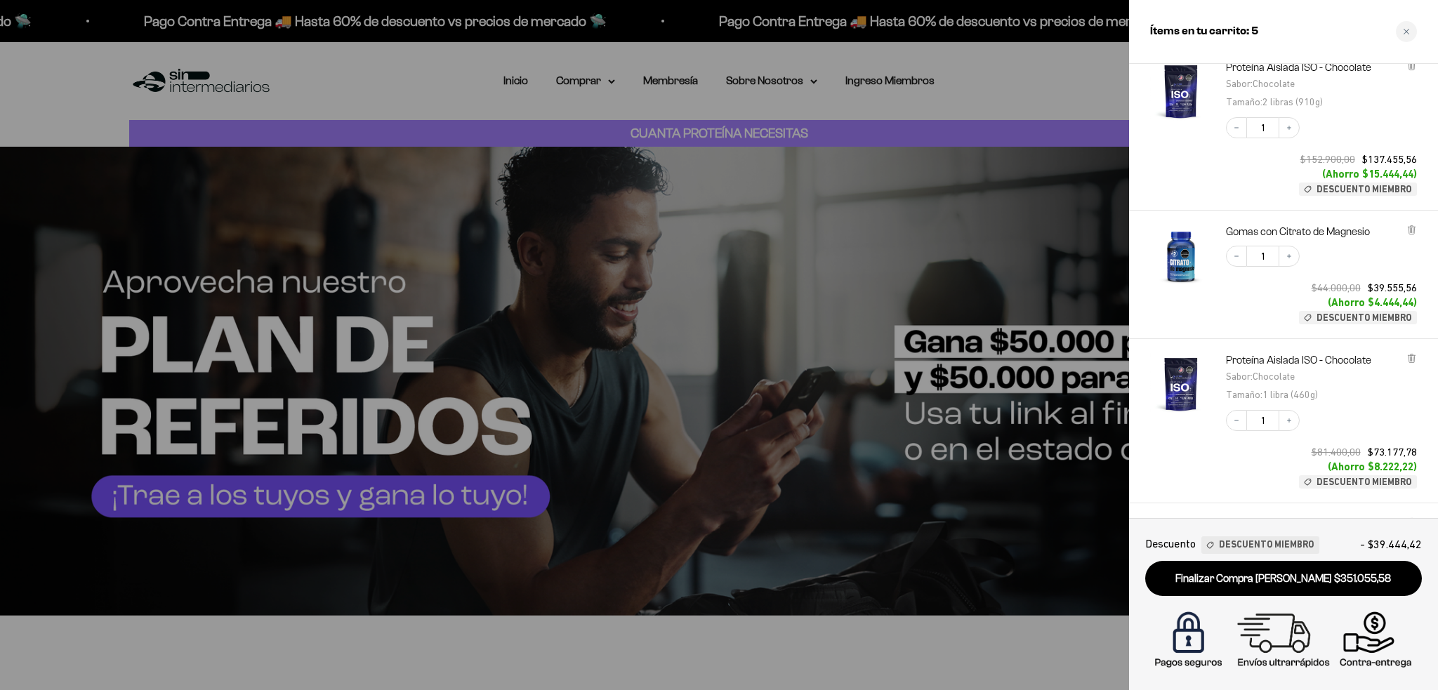
scroll to position [281, 0]
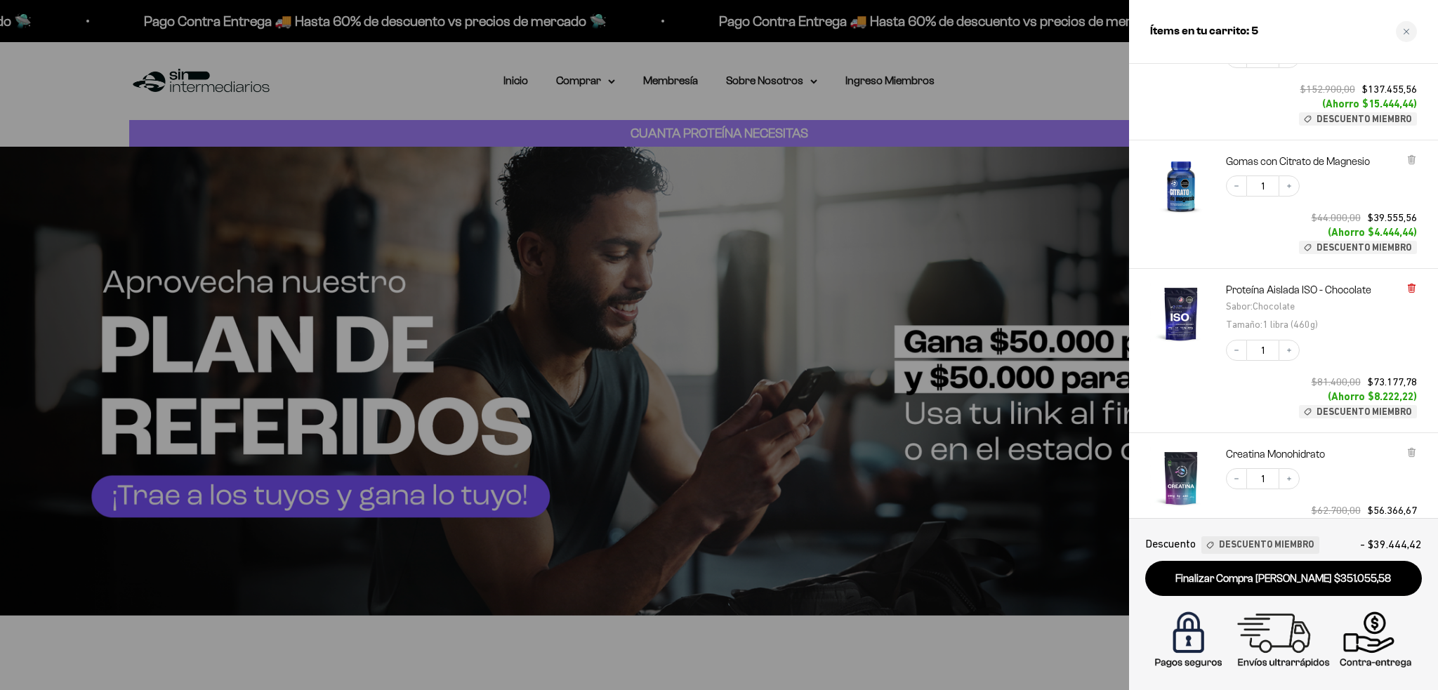
click at [1411, 289] on icon at bounding box center [1412, 288] width 6 height 7
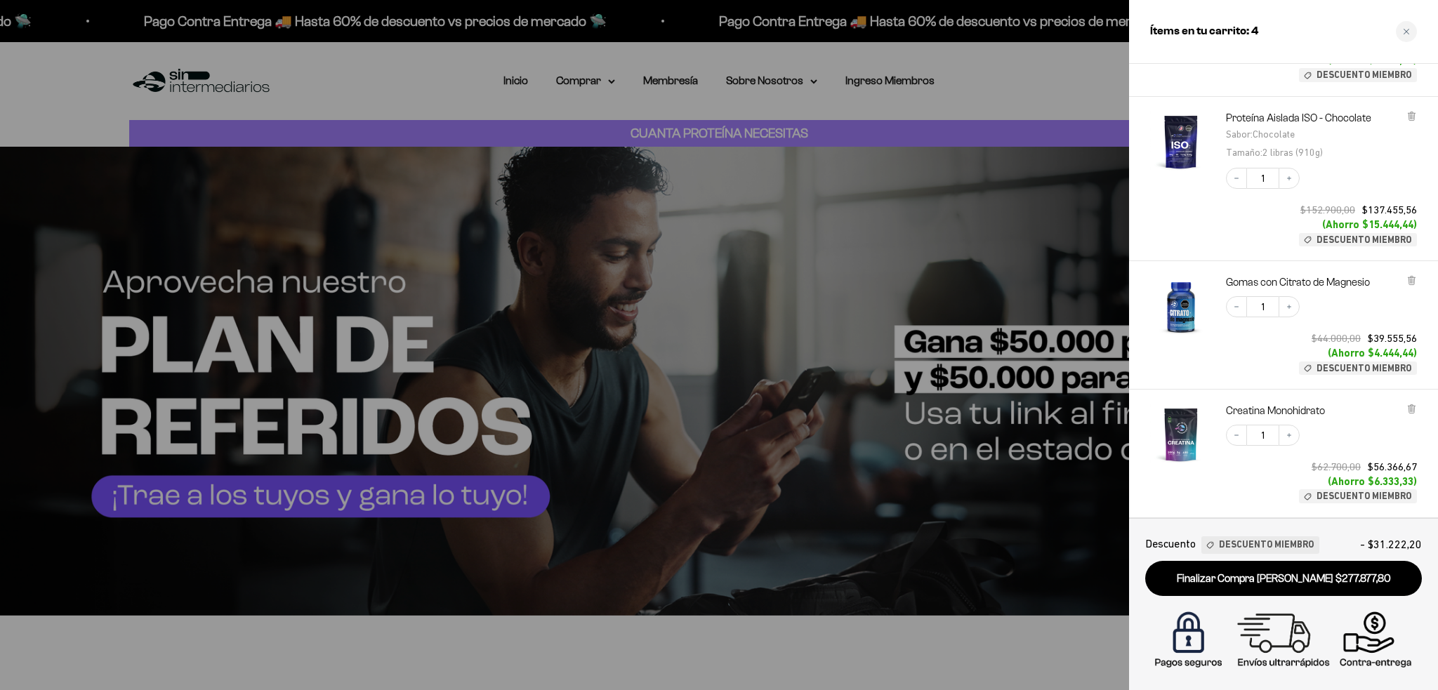
scroll to position [284, 0]
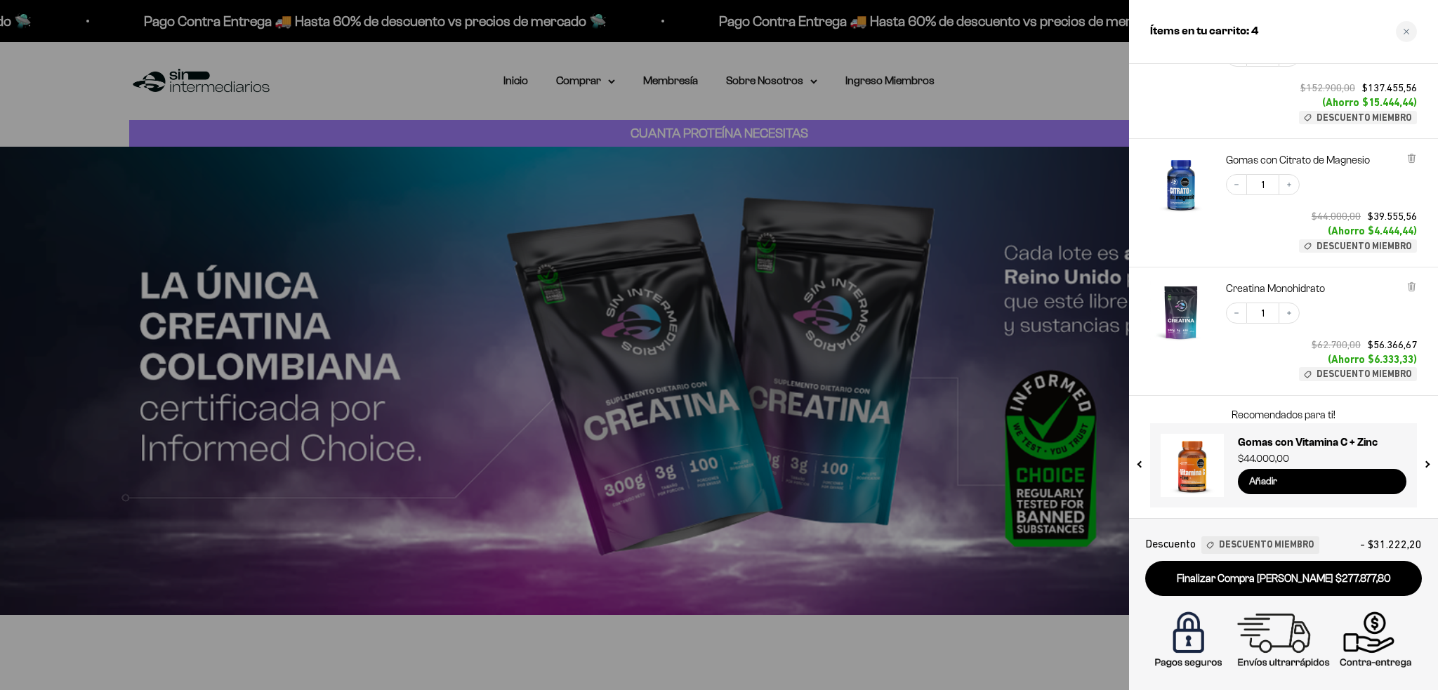
click at [1284, 488] on input "Añadir" at bounding box center [1322, 481] width 169 height 25
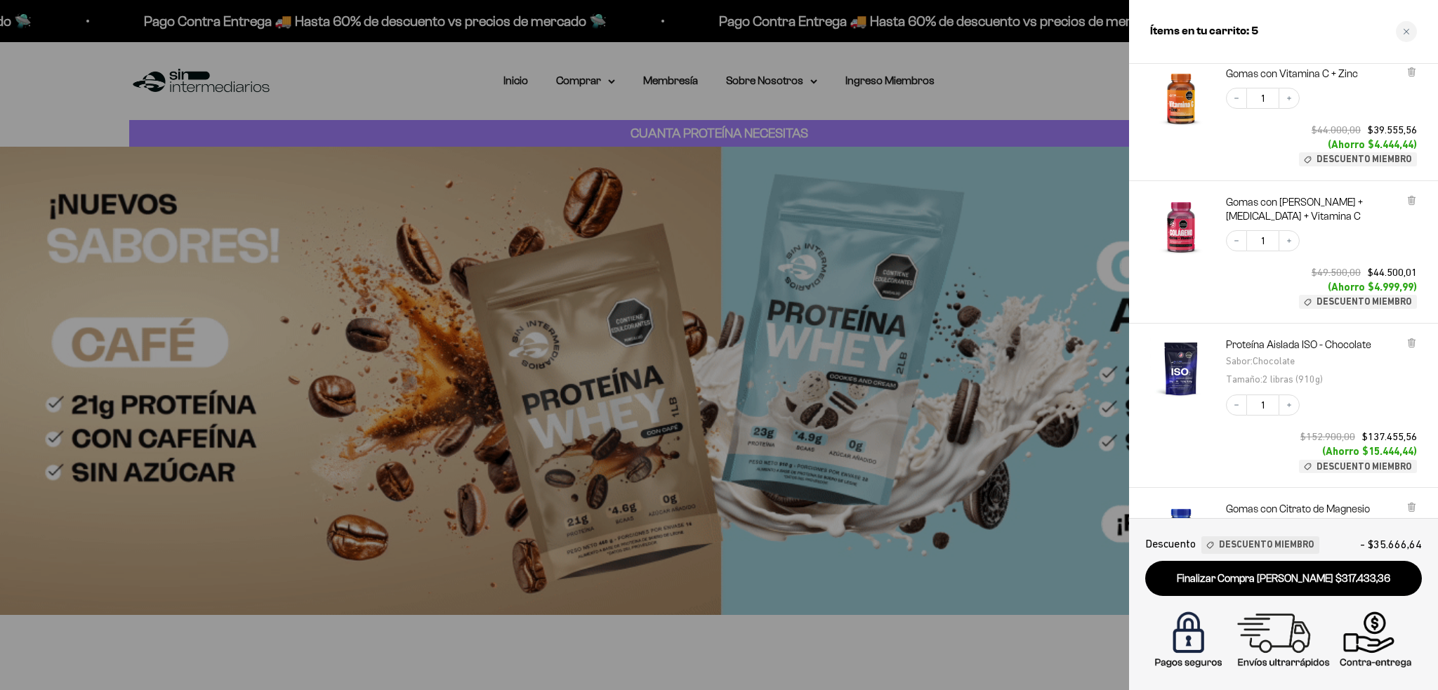
scroll to position [0, 0]
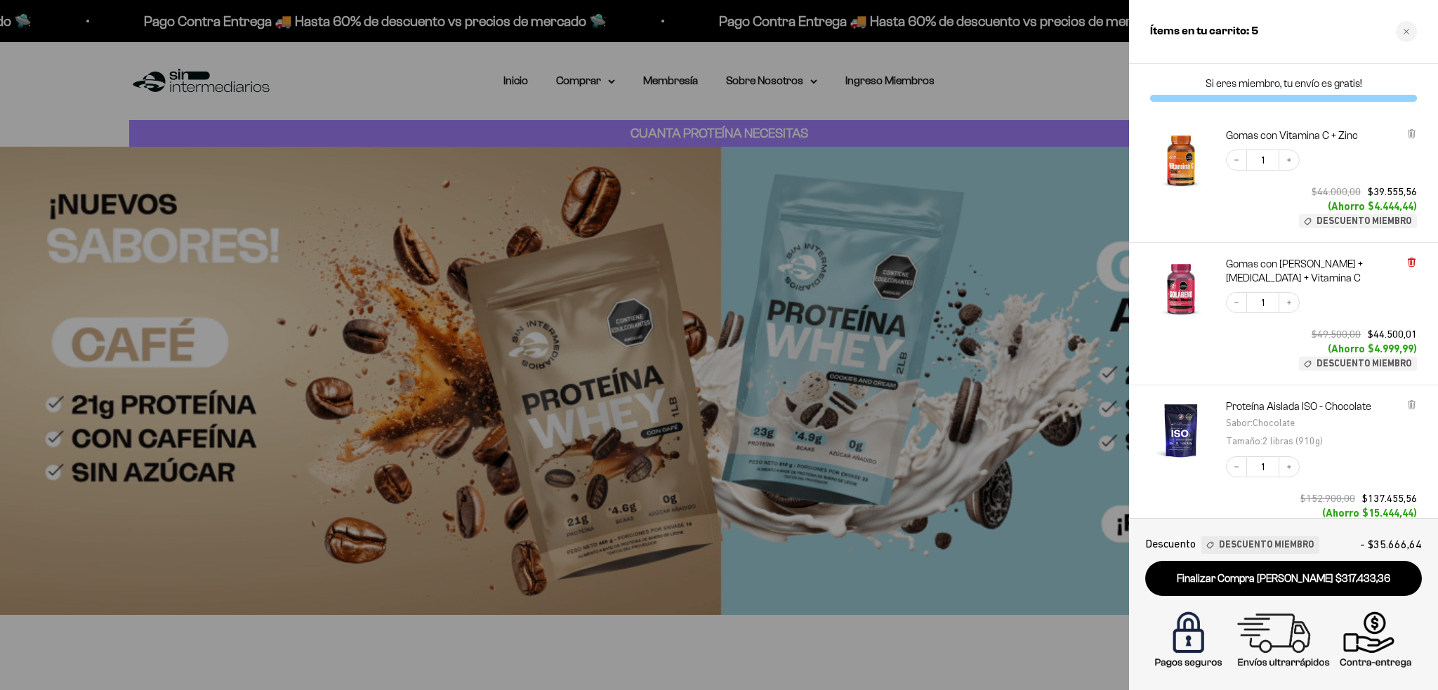
click at [1409, 257] on icon at bounding box center [1412, 262] width 11 height 11
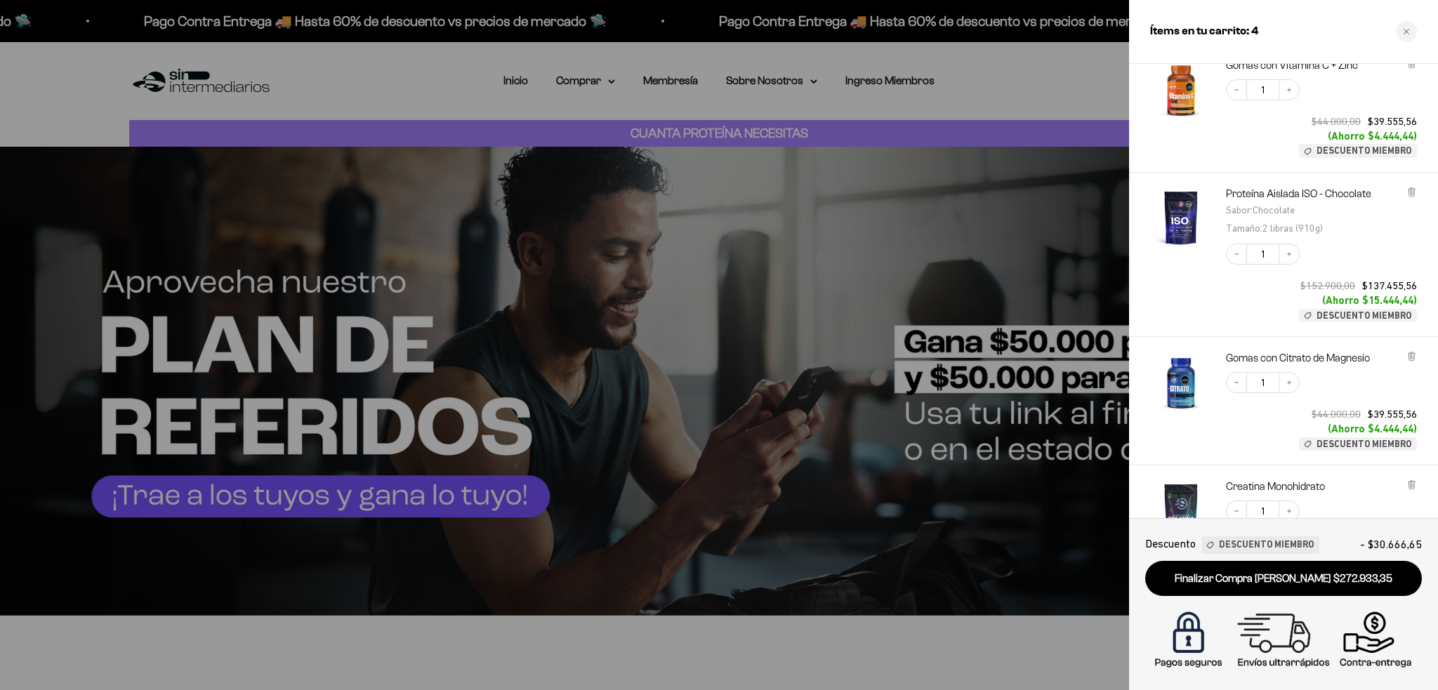
scroll to position [270, 0]
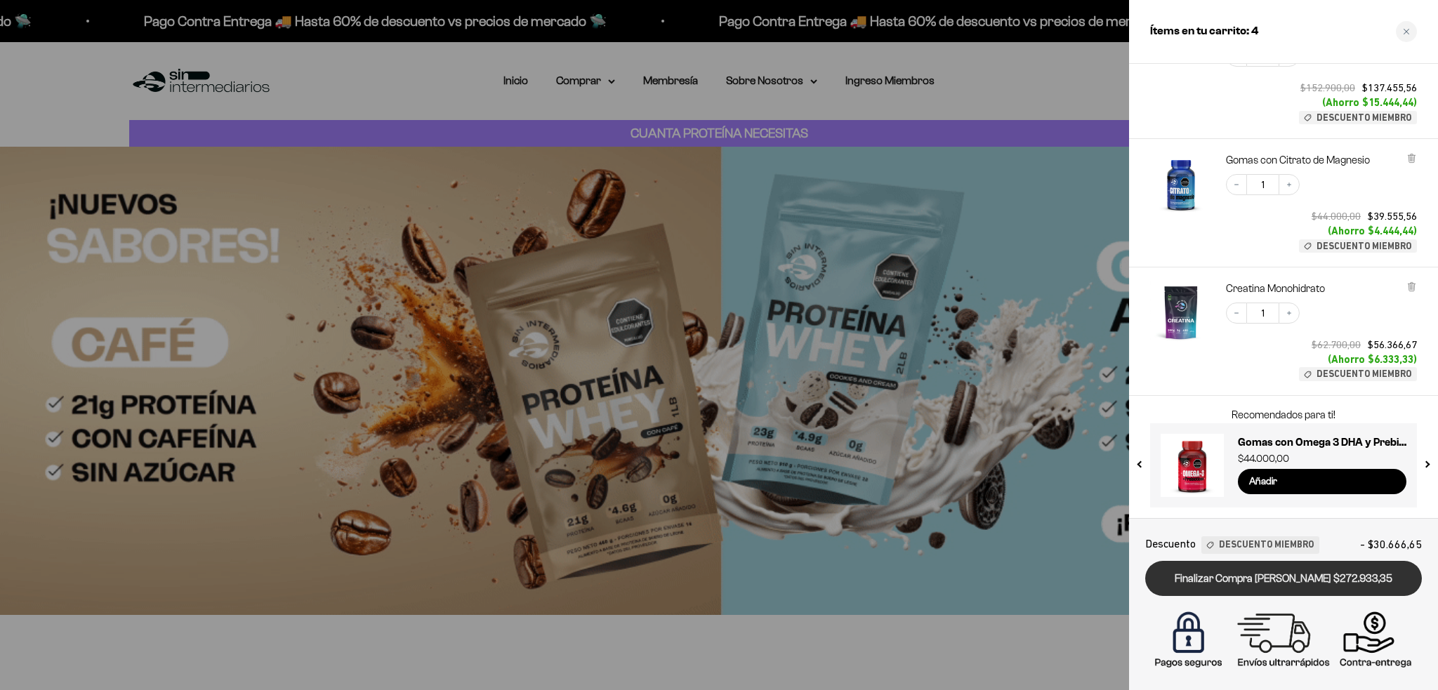
click at [1261, 581] on link "Finalizar Compra [PERSON_NAME] $272.933,35" at bounding box center [1284, 579] width 277 height 36
